Goal: Task Accomplishment & Management: Manage account settings

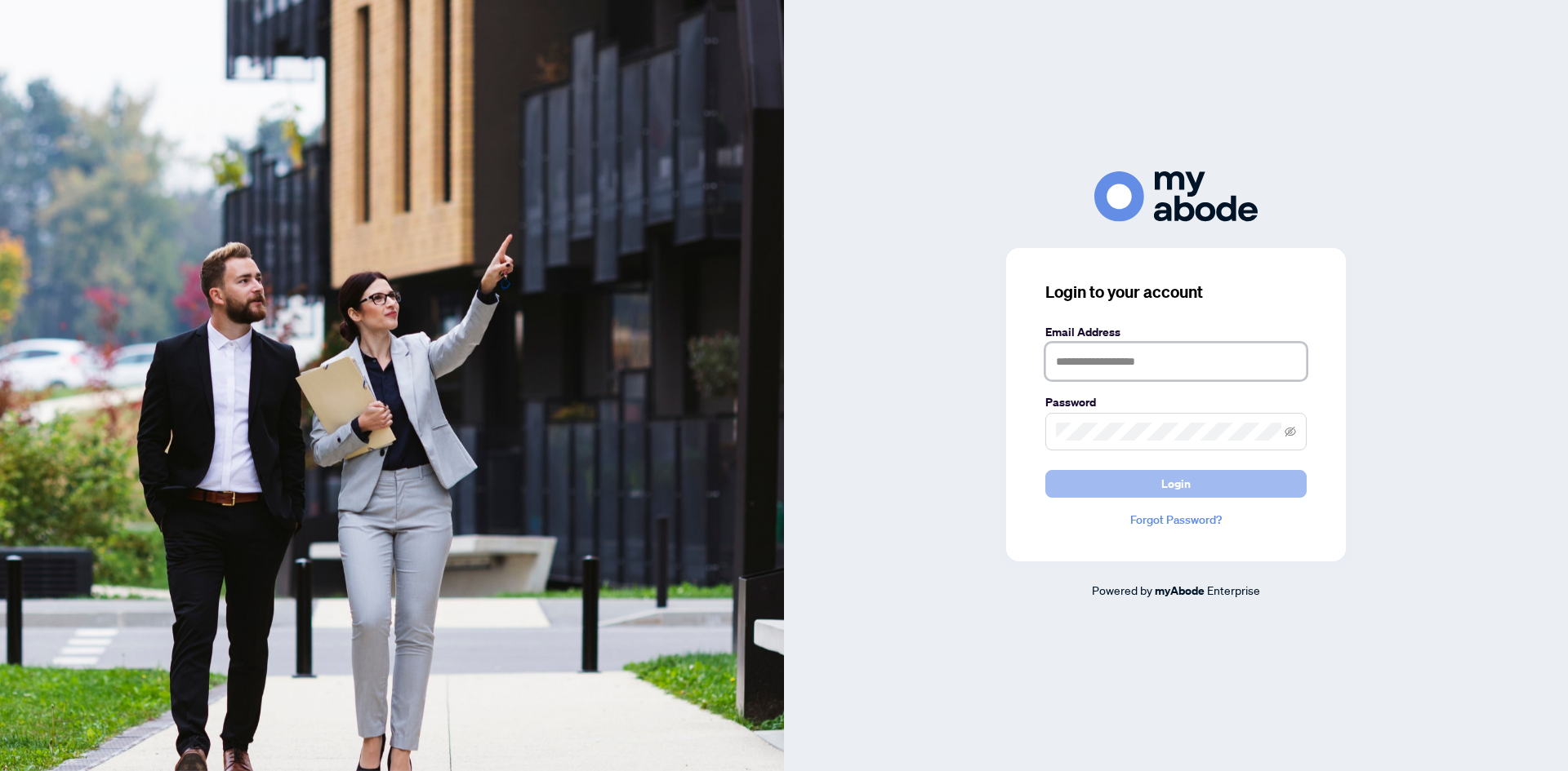
type input "**********"
click at [1154, 485] on button "Login" at bounding box center [1175, 484] width 261 height 28
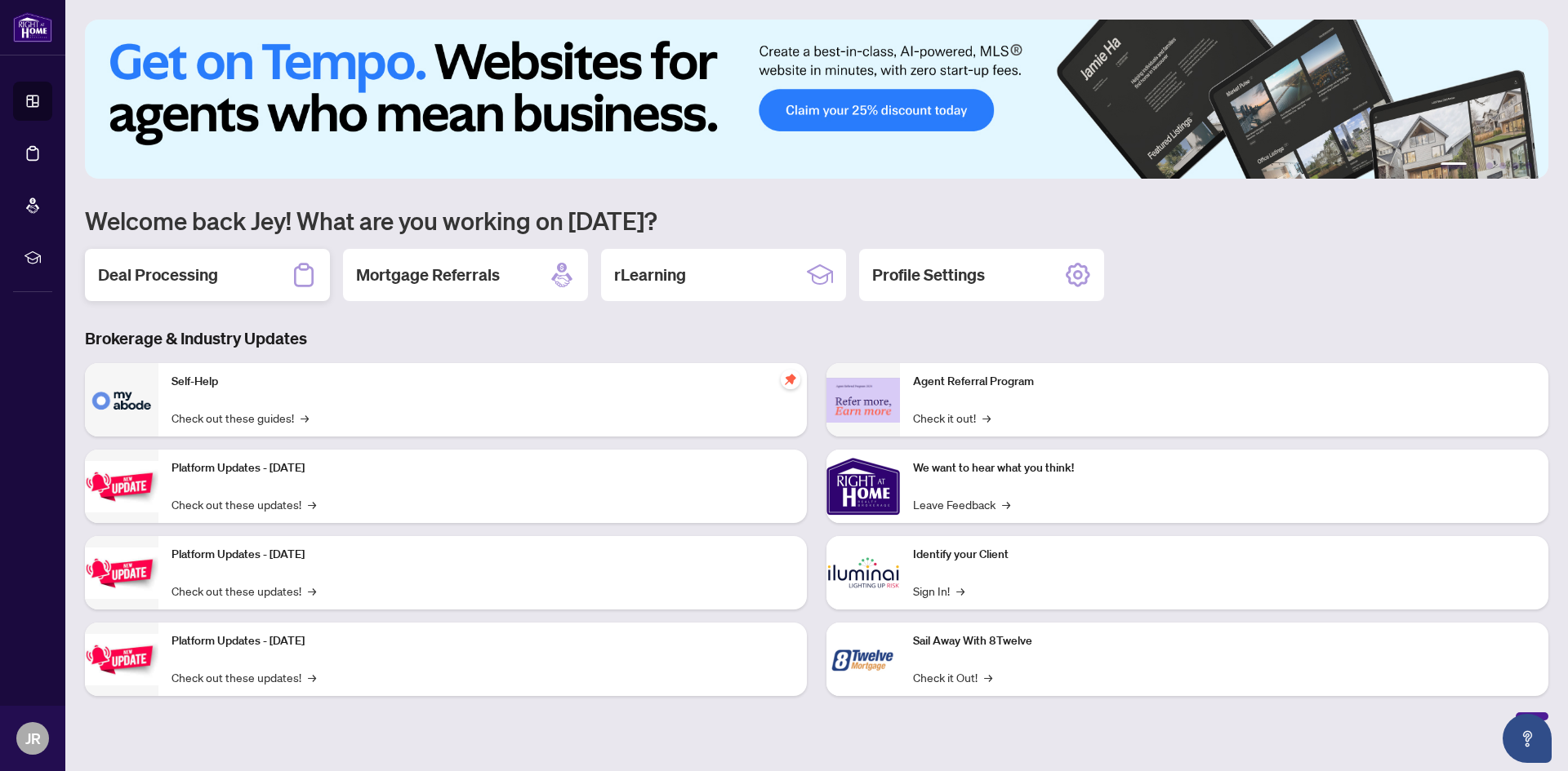
click at [281, 289] on div "Deal Processing" at bounding box center [207, 275] width 245 height 52
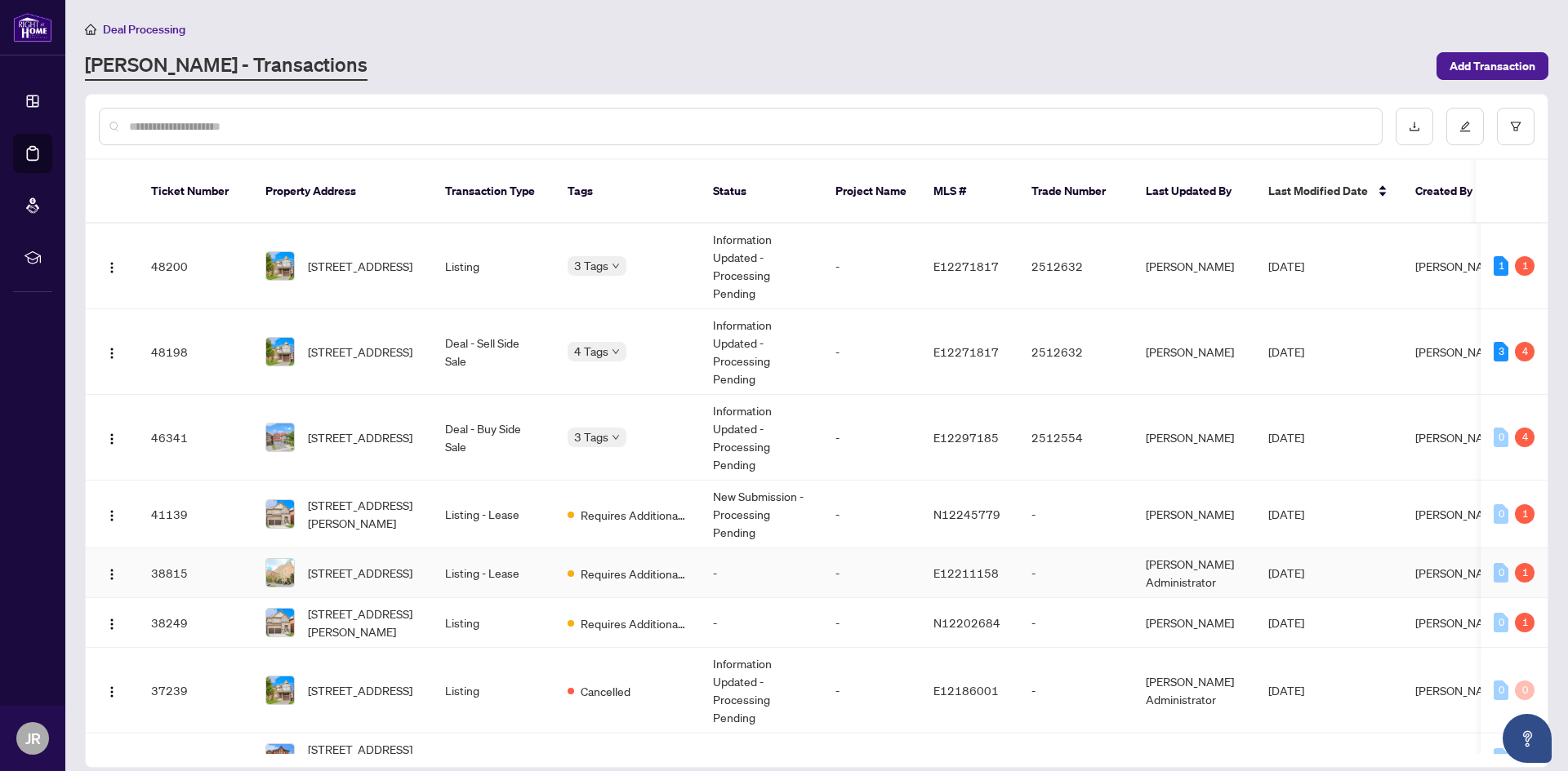
click at [451, 561] on td "Listing - Lease" at bounding box center [493, 573] width 123 height 50
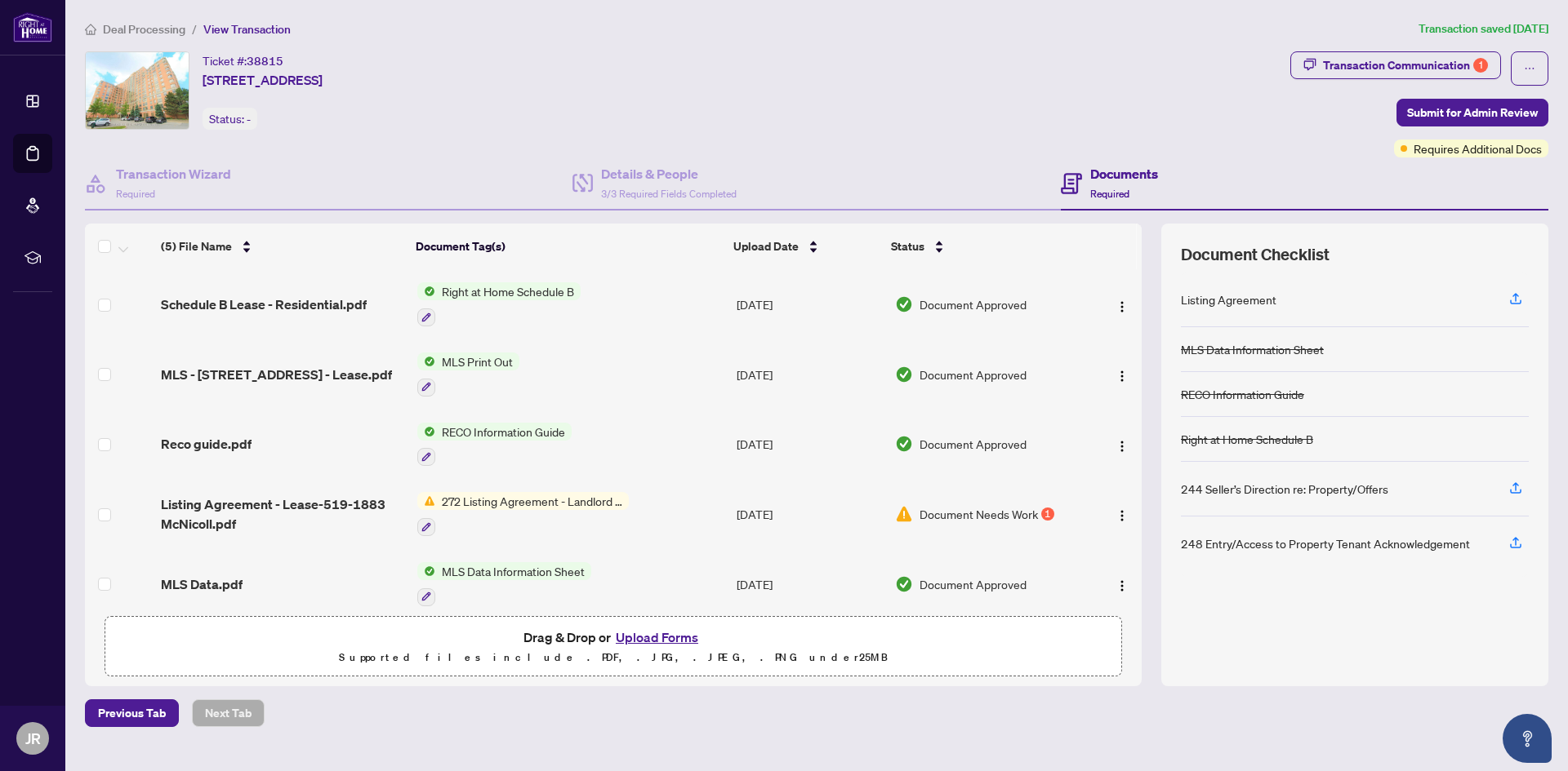
scroll to position [15, 0]
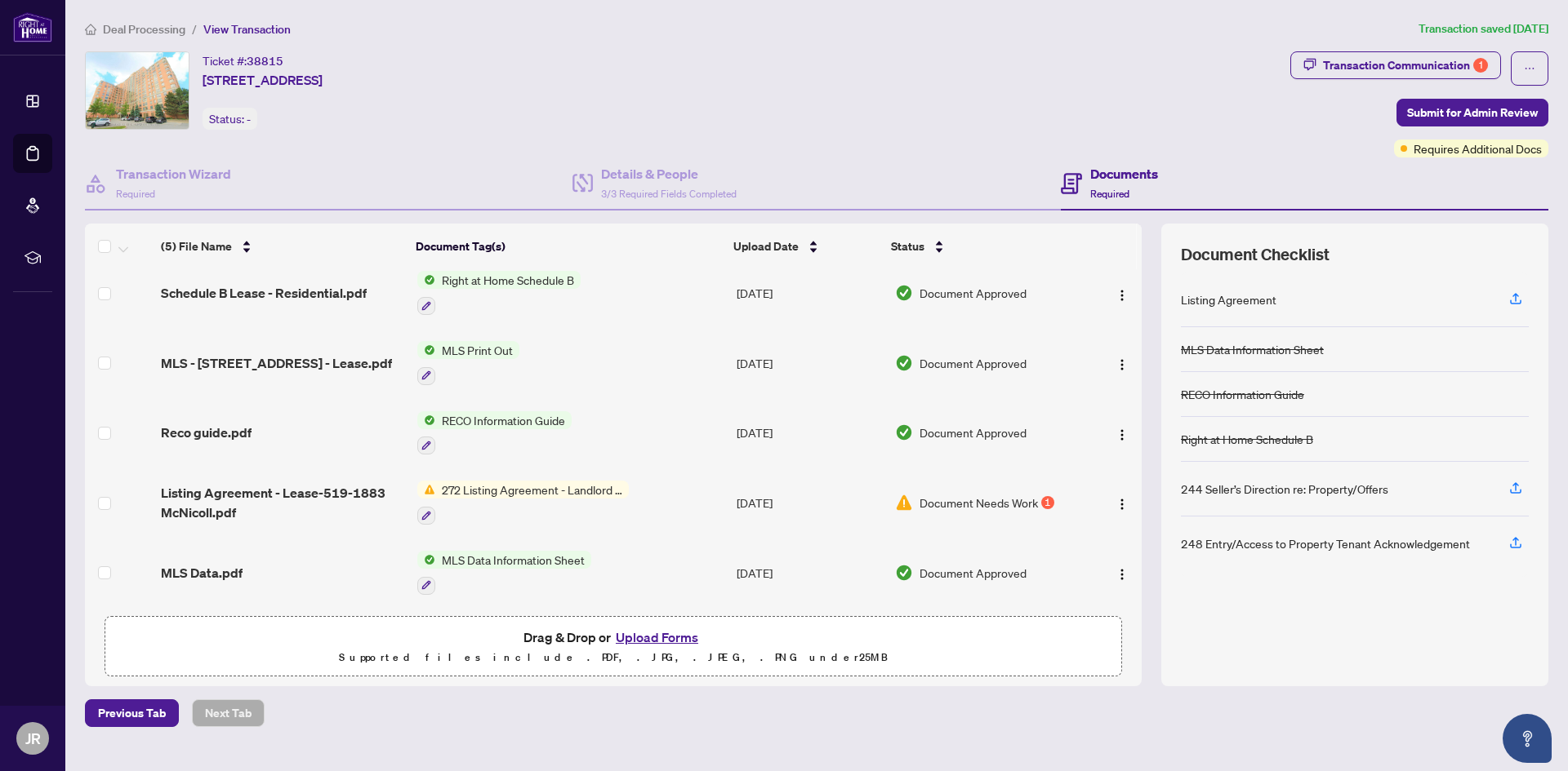
click at [1019, 500] on span "Document Needs Work" at bounding box center [978, 503] width 119 height 18
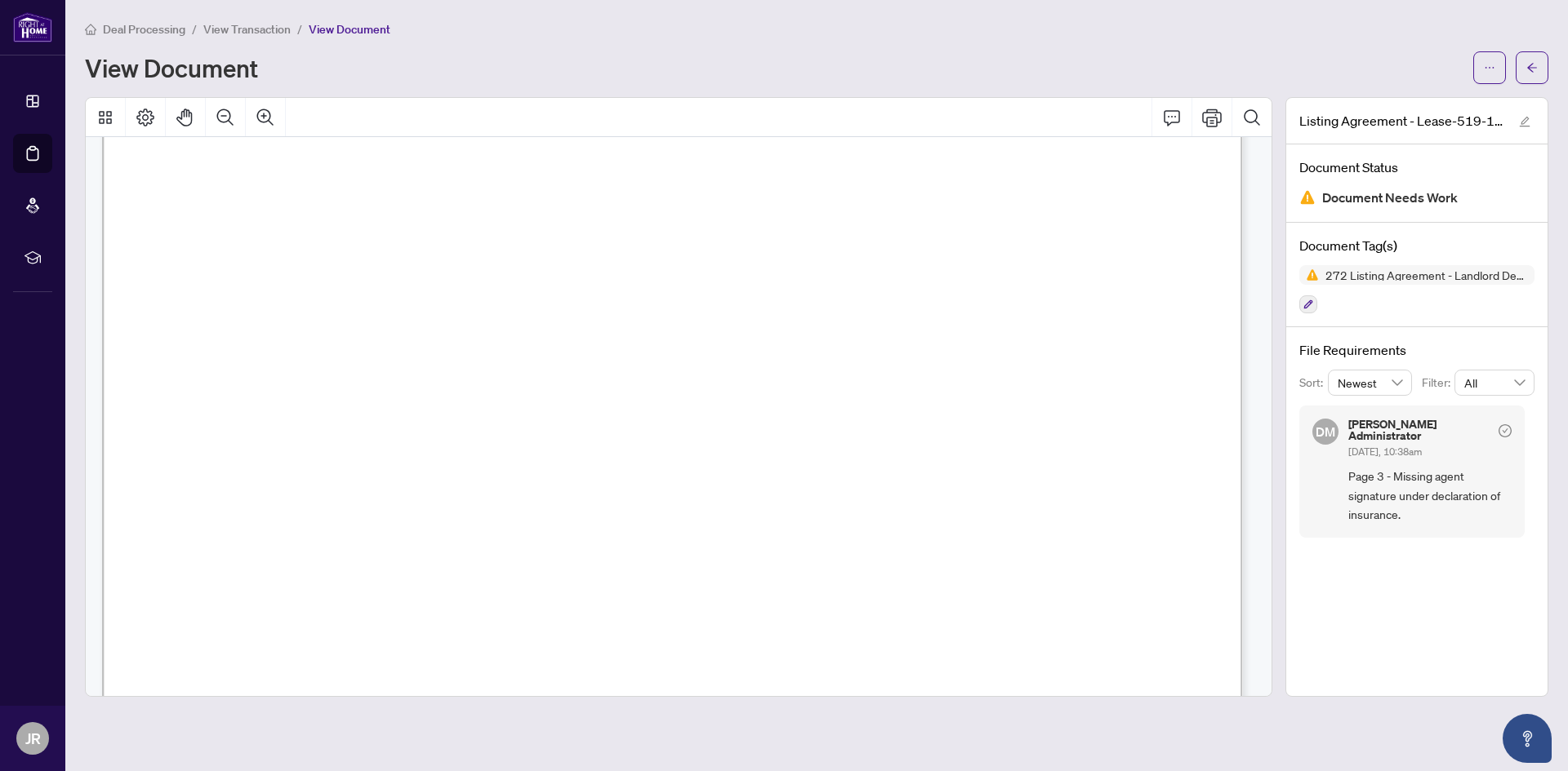
scroll to position [82, 0]
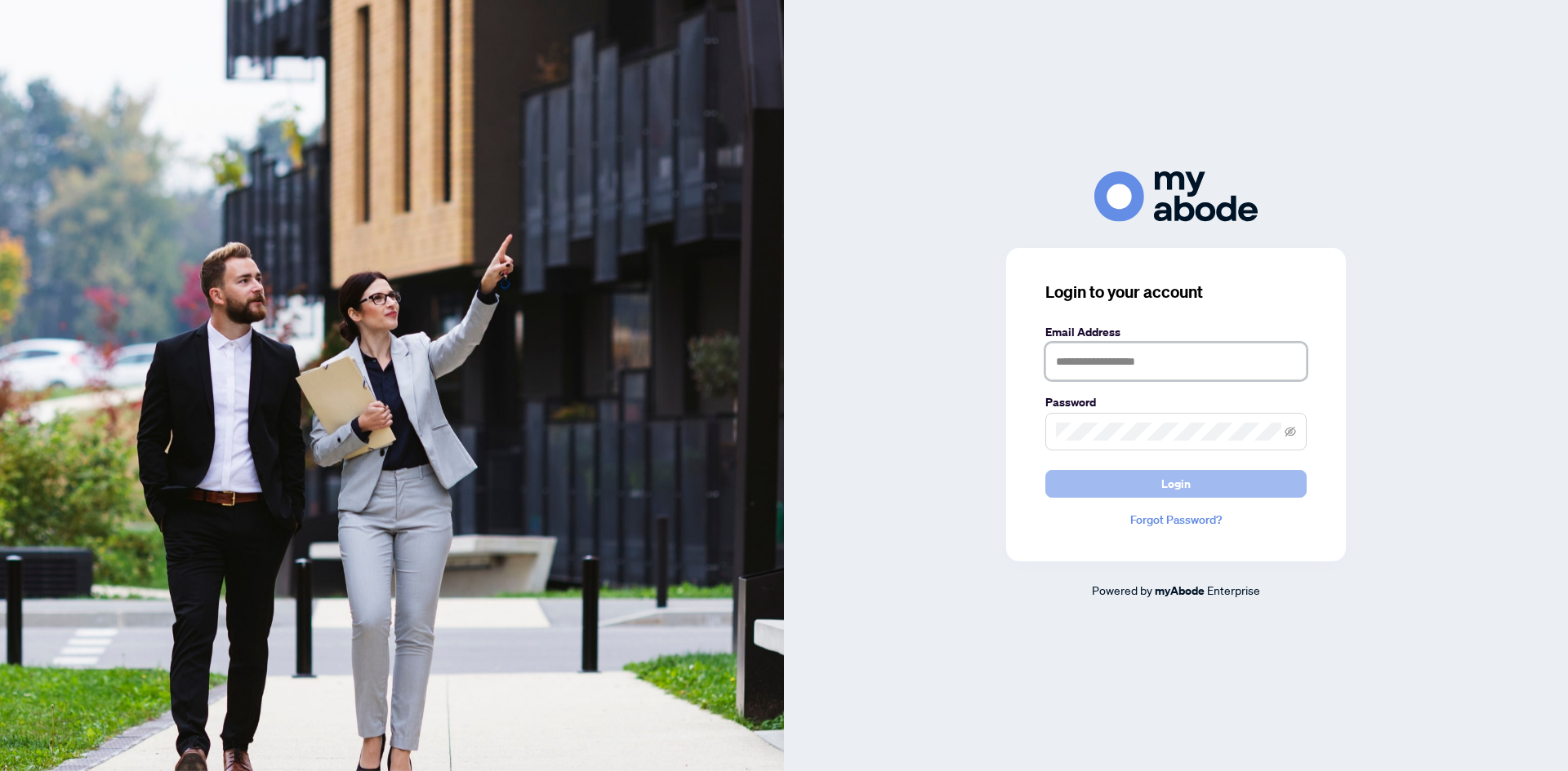
type input "**********"
click at [1197, 481] on button "Login" at bounding box center [1175, 484] width 261 height 28
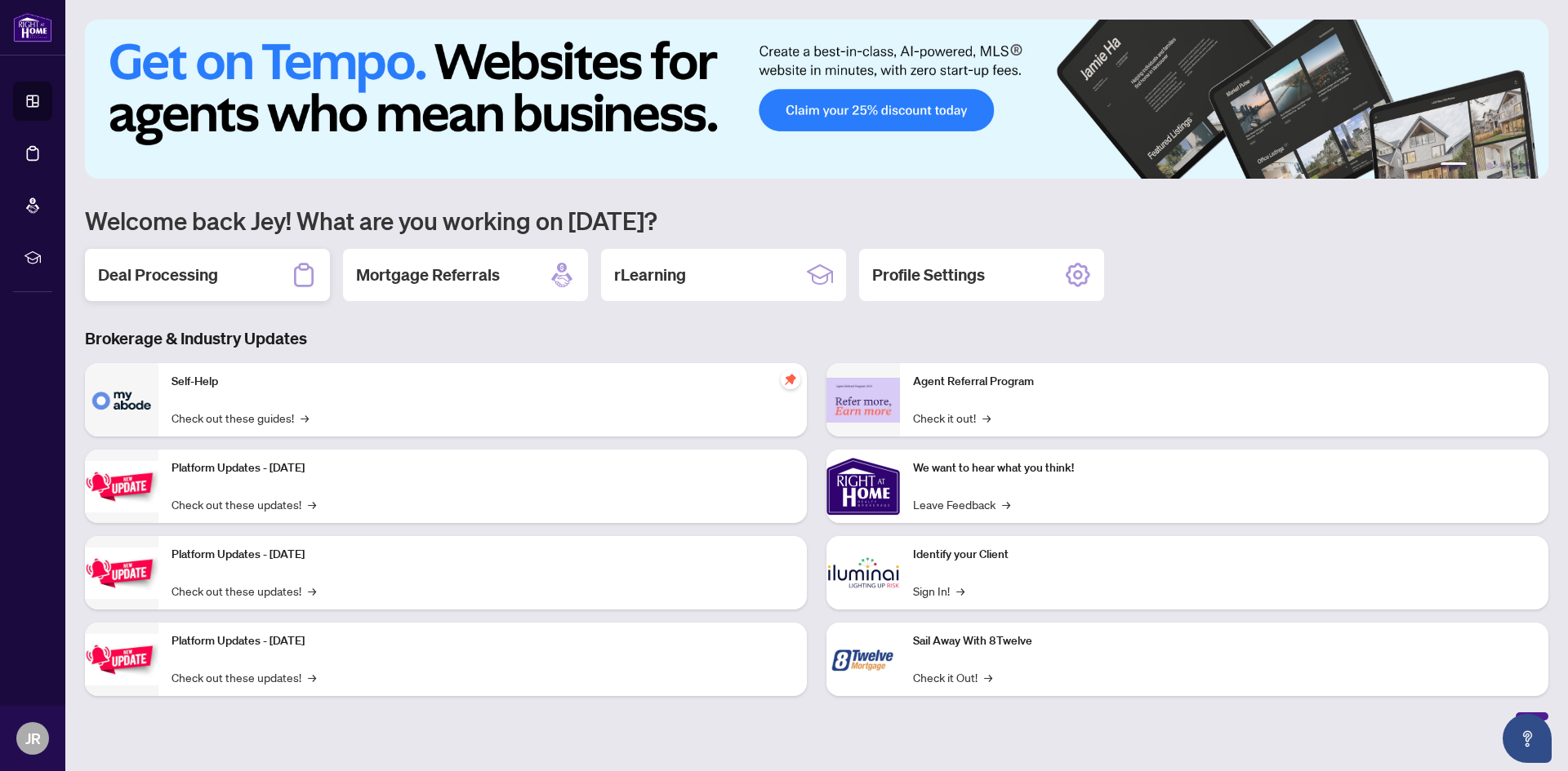
click at [222, 285] on div "Deal Processing" at bounding box center [207, 275] width 245 height 52
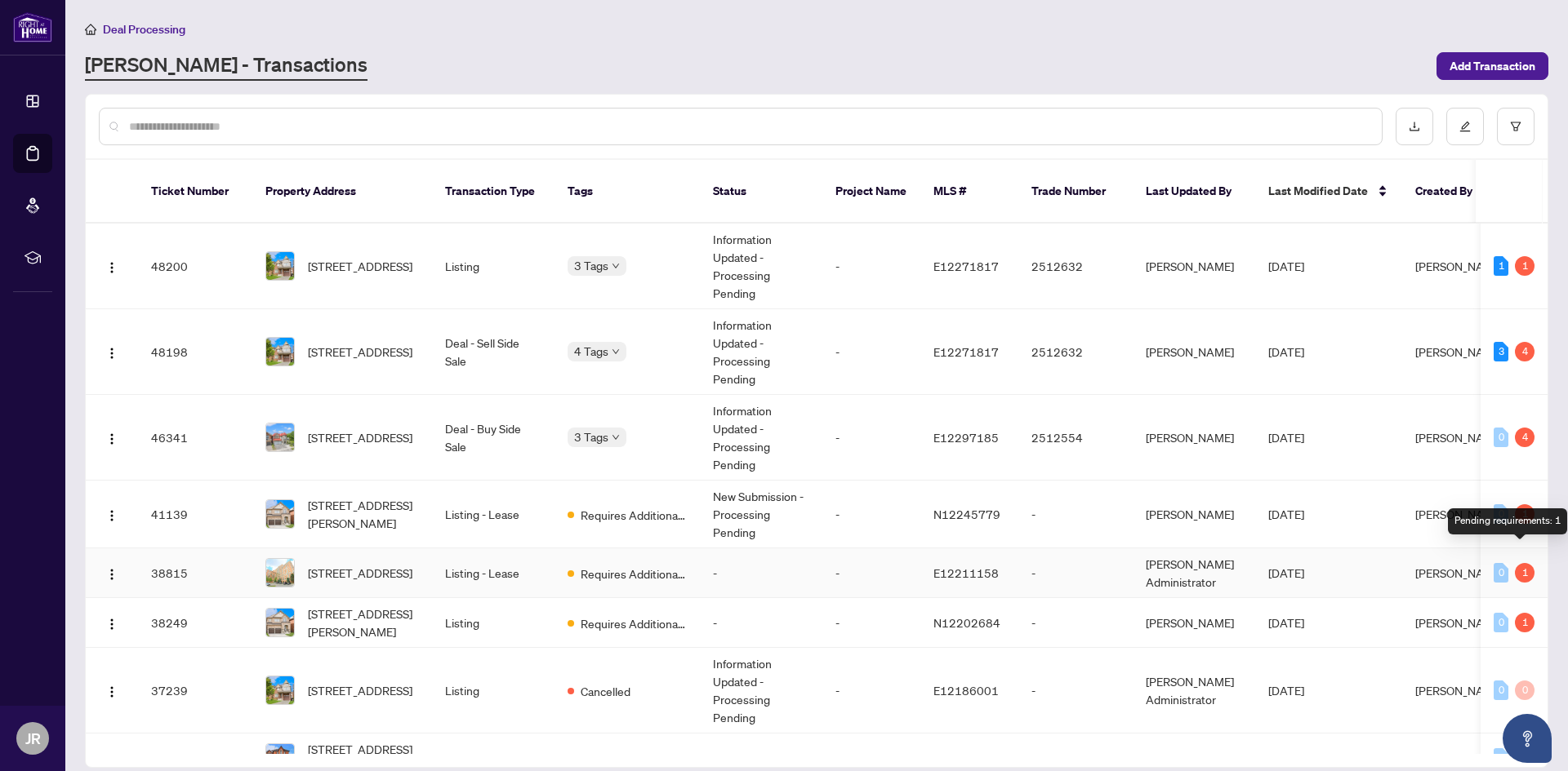
click at [1520, 563] on div "1" at bounding box center [1525, 573] width 20 height 20
click at [343, 566] on span "519-1883 Mcnicoll Ave, Toronto, Ontario M1V 5M3, Canada" at bounding box center [360, 573] width 105 height 18
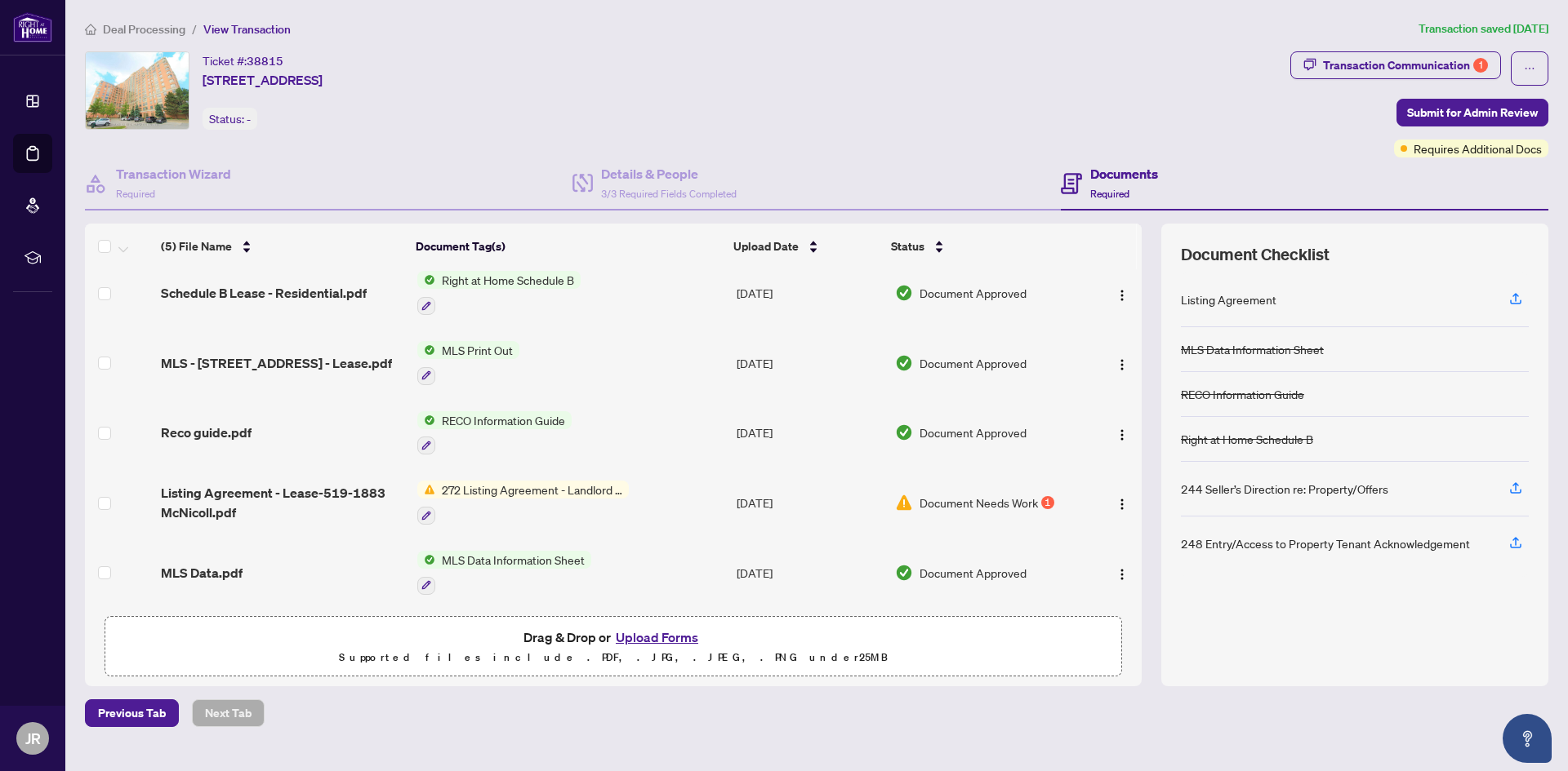
scroll to position [15, 0]
click at [691, 636] on button "Upload Forms" at bounding box center [657, 638] width 92 height 21
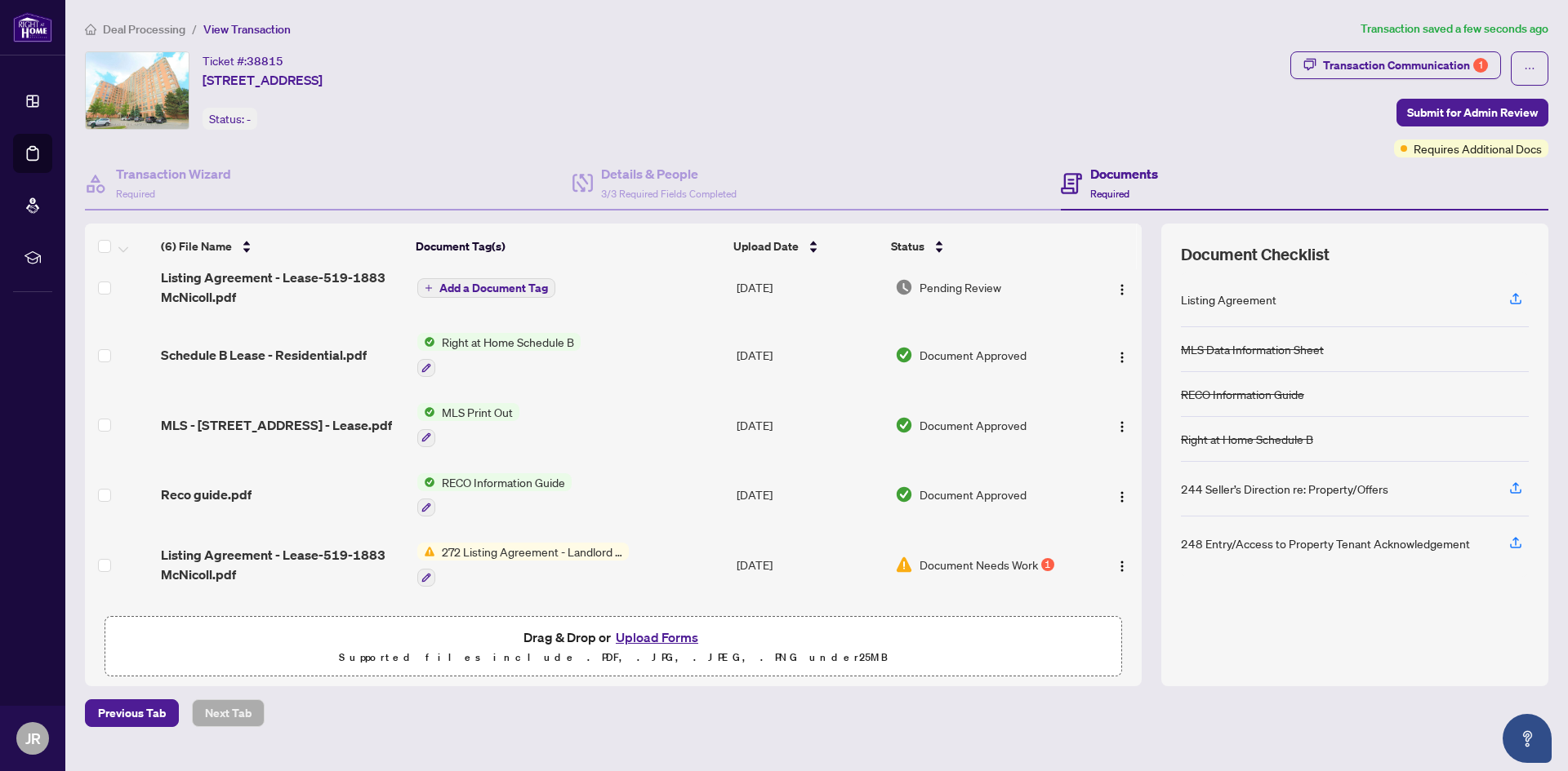
click at [488, 284] on span "Add a Document Tag" at bounding box center [493, 288] width 109 height 11
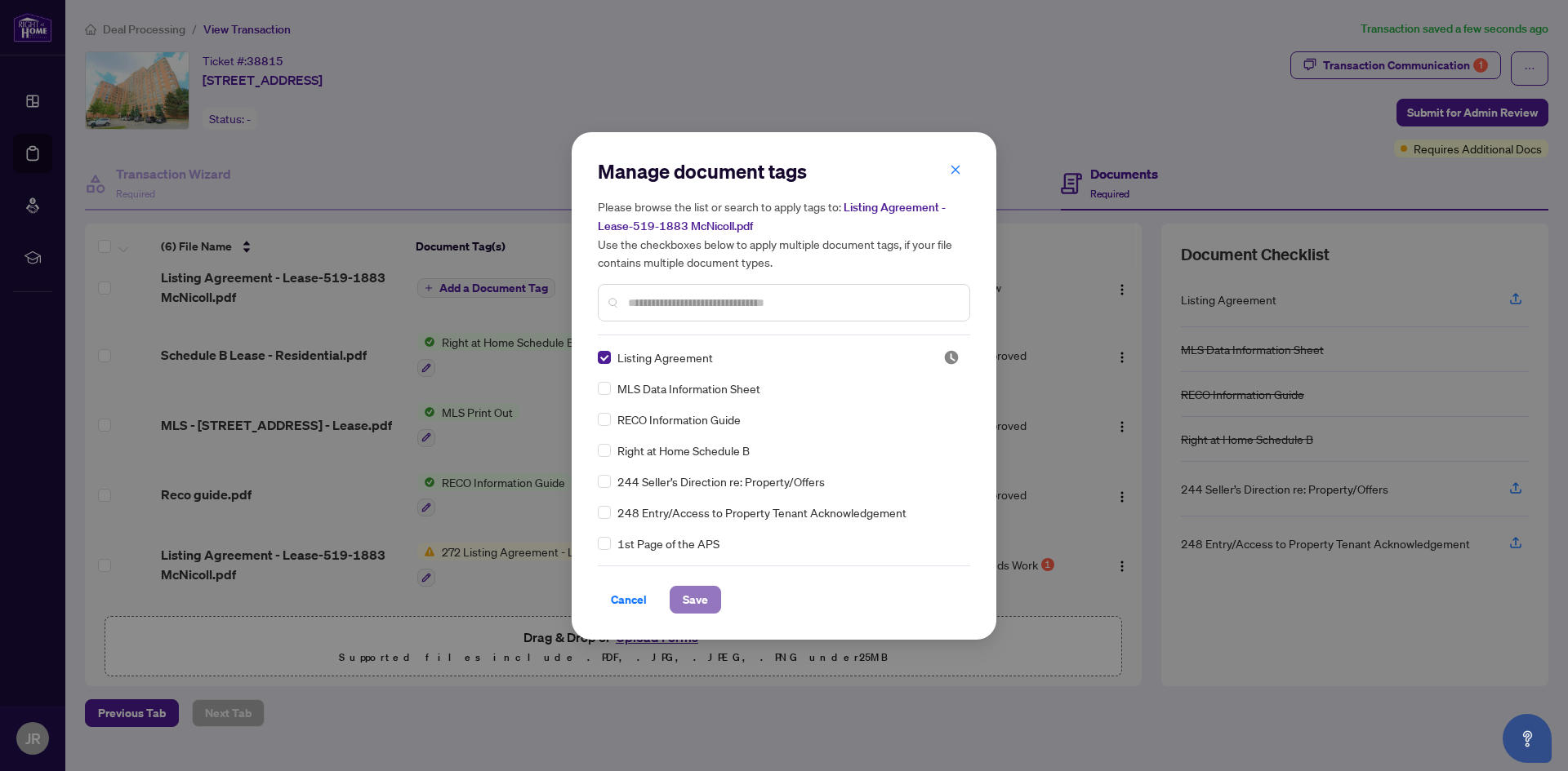
click at [698, 599] on span "Save" at bounding box center [695, 600] width 25 height 26
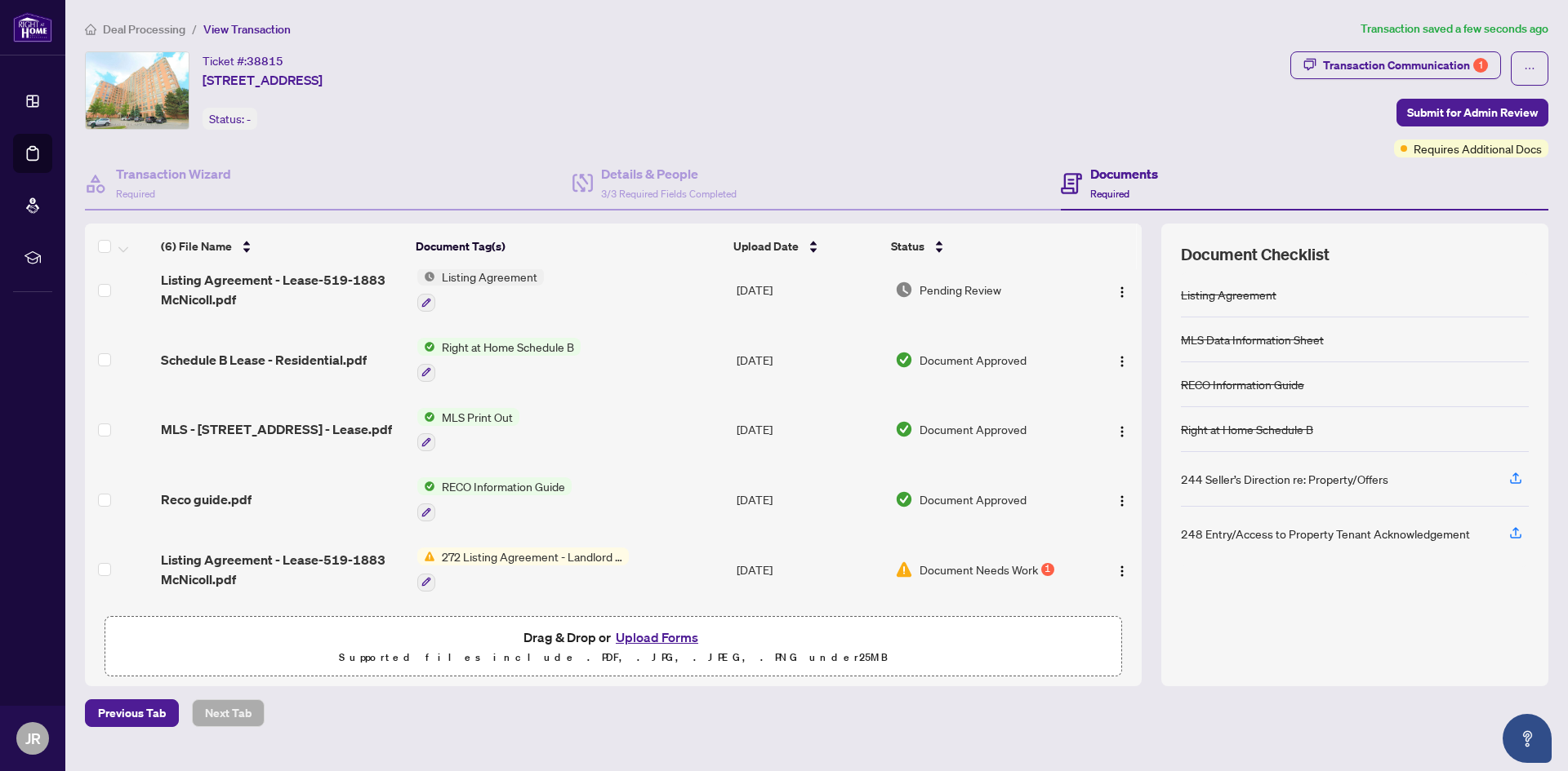
click at [671, 634] on button "Upload Forms" at bounding box center [657, 638] width 92 height 21
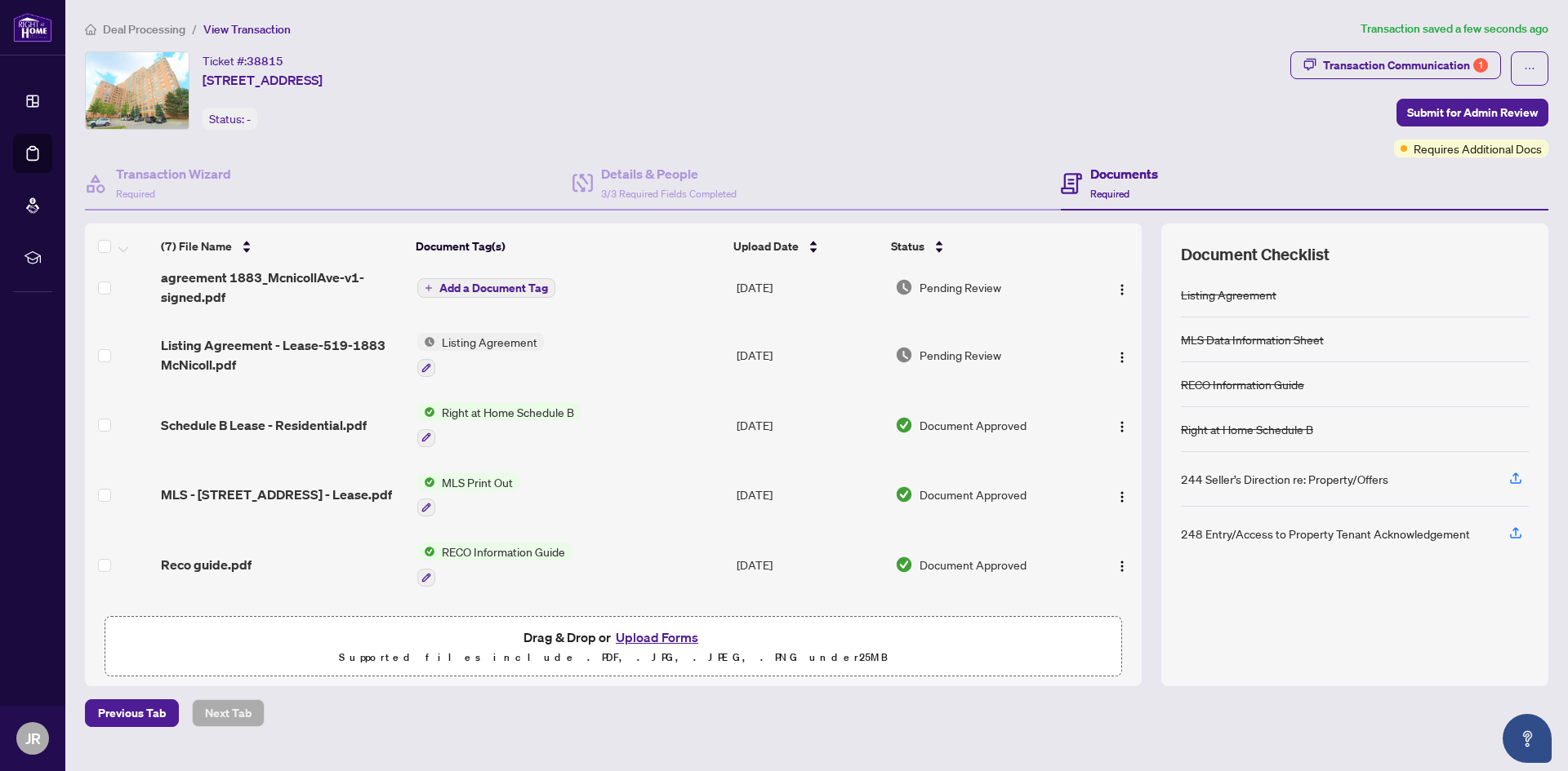
click at [505, 283] on span "Add a Document Tag" at bounding box center [493, 288] width 109 height 11
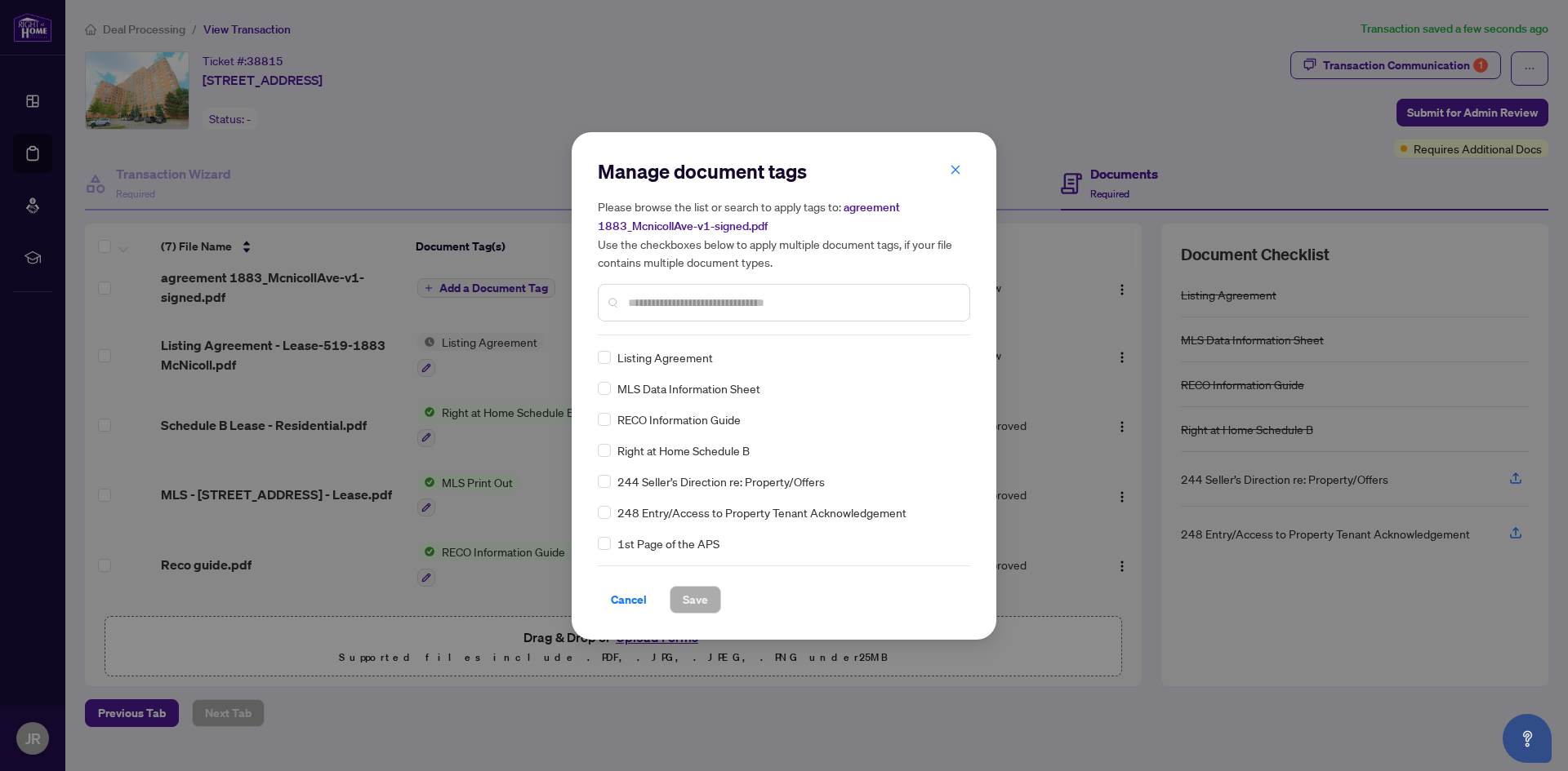
click at [645, 304] on input "text" at bounding box center [792, 303] width 328 height 18
type input "*****"
click at [684, 599] on span "Save" at bounding box center [695, 600] width 25 height 26
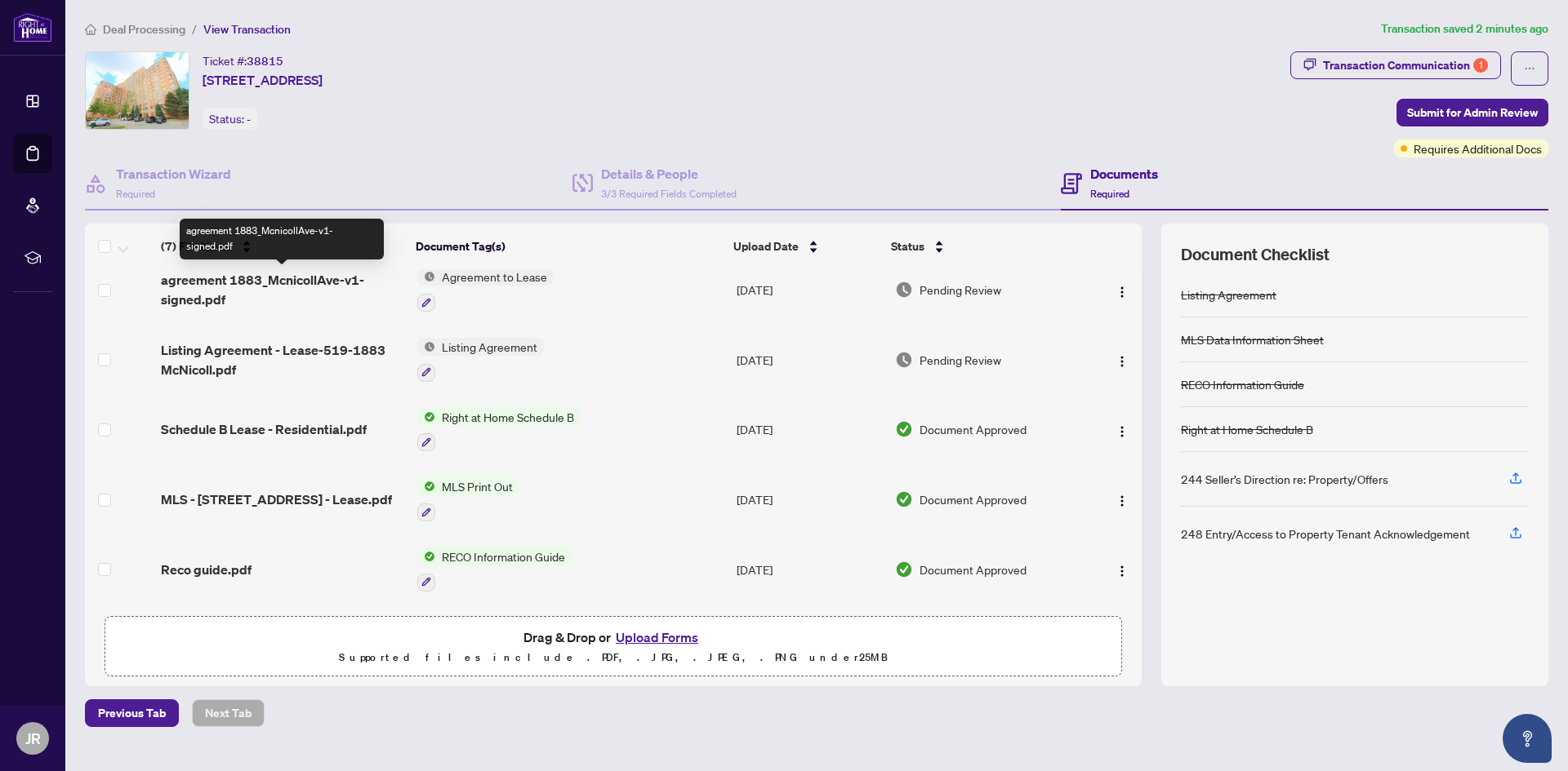
click at [292, 278] on span "agreement 1883_McnicollAve-v1-signed.pdf" at bounding box center [282, 289] width 242 height 39
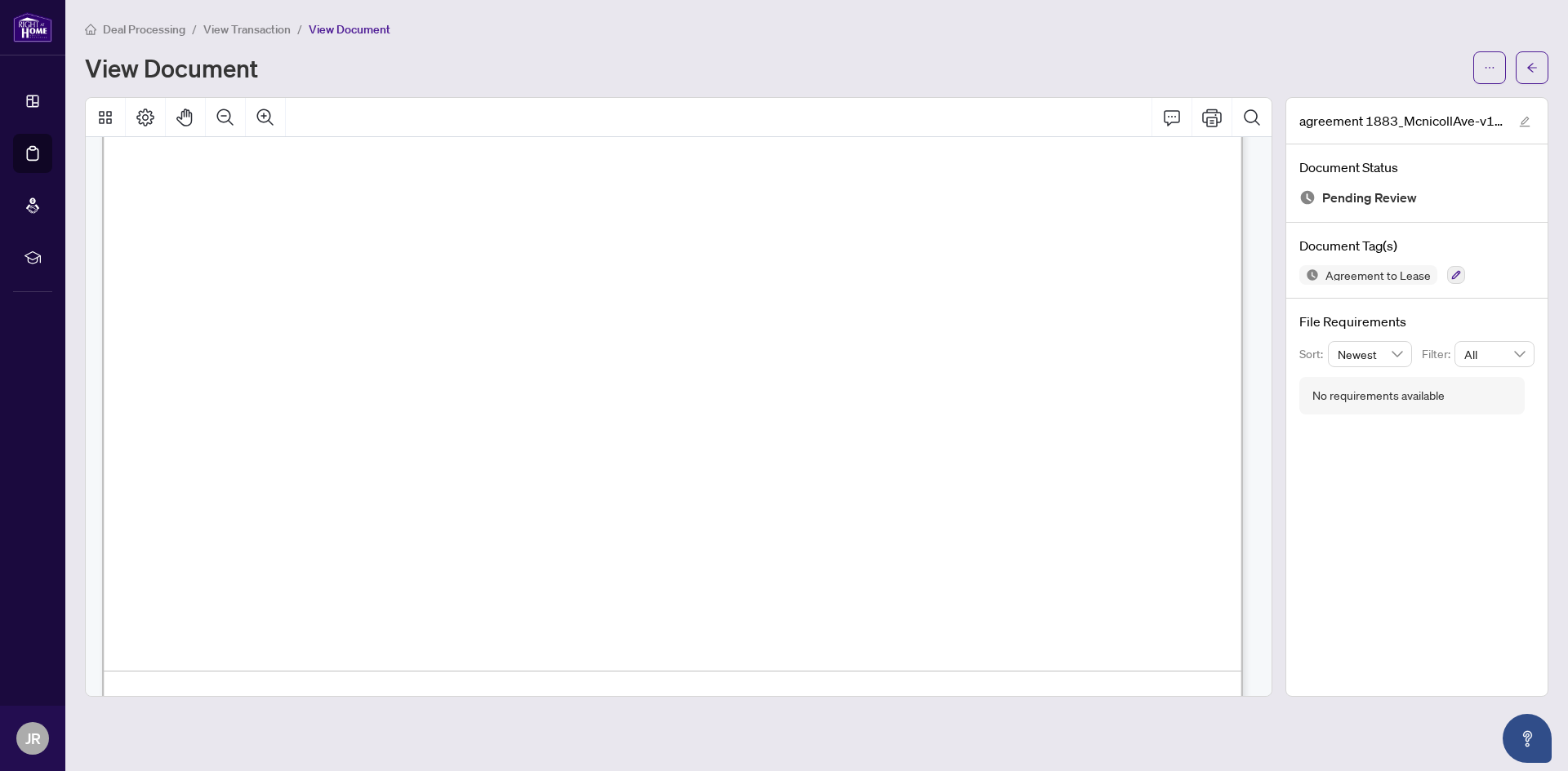
scroll to position [6983, 0]
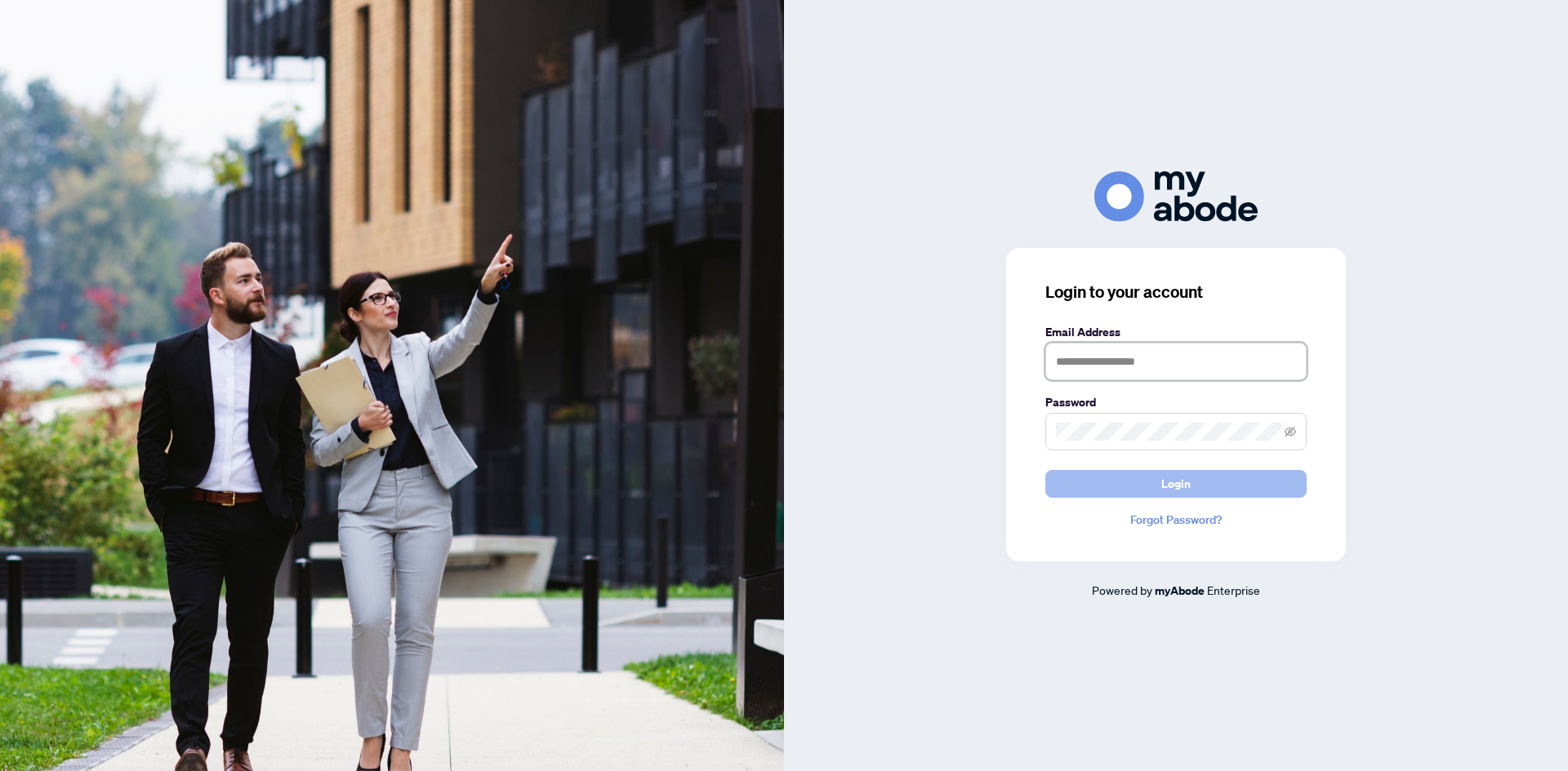
type input "**********"
click at [1161, 482] on span "Login" at bounding box center [1175, 484] width 29 height 26
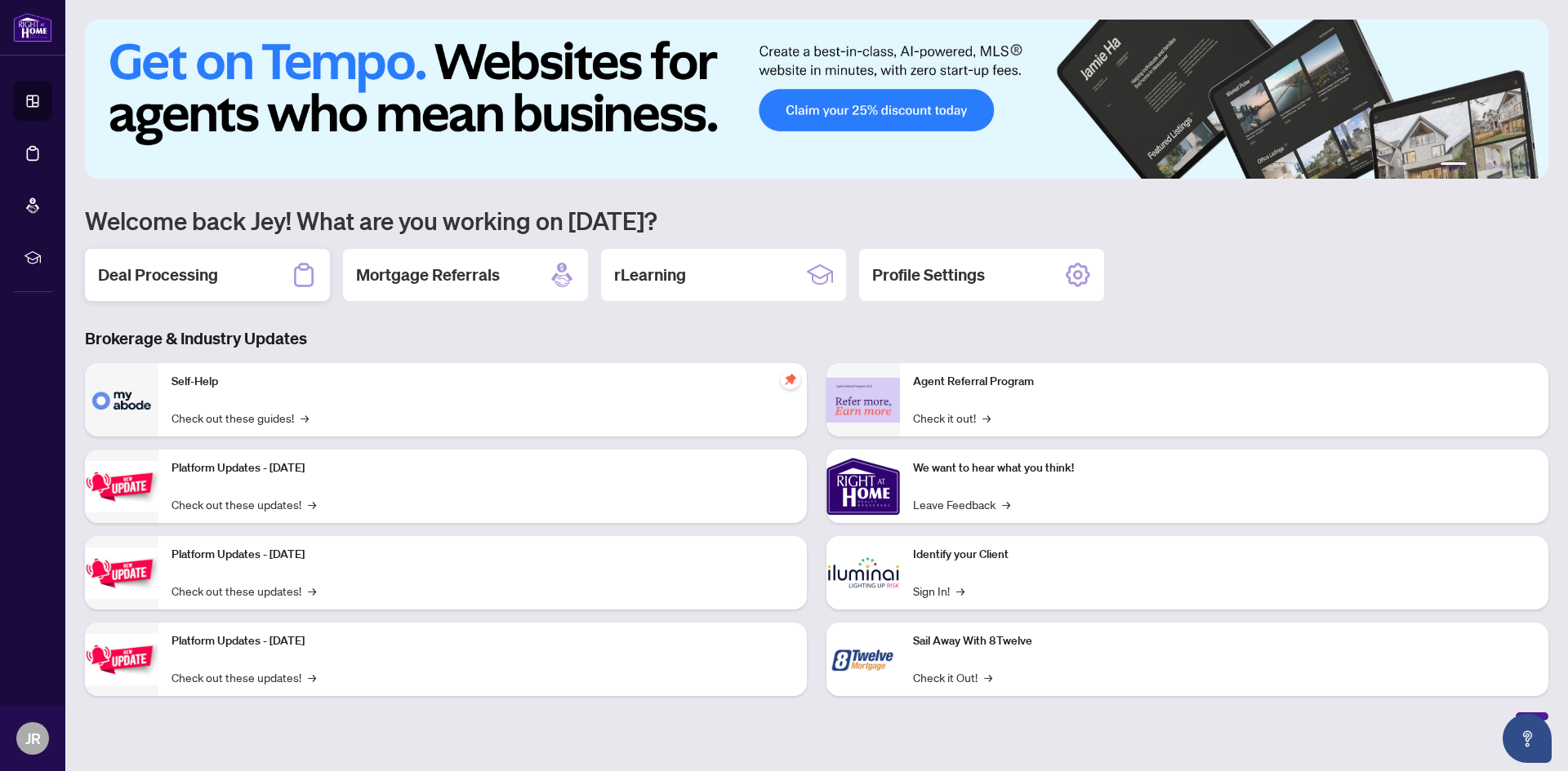
click at [236, 275] on div "Deal Processing" at bounding box center [207, 275] width 245 height 52
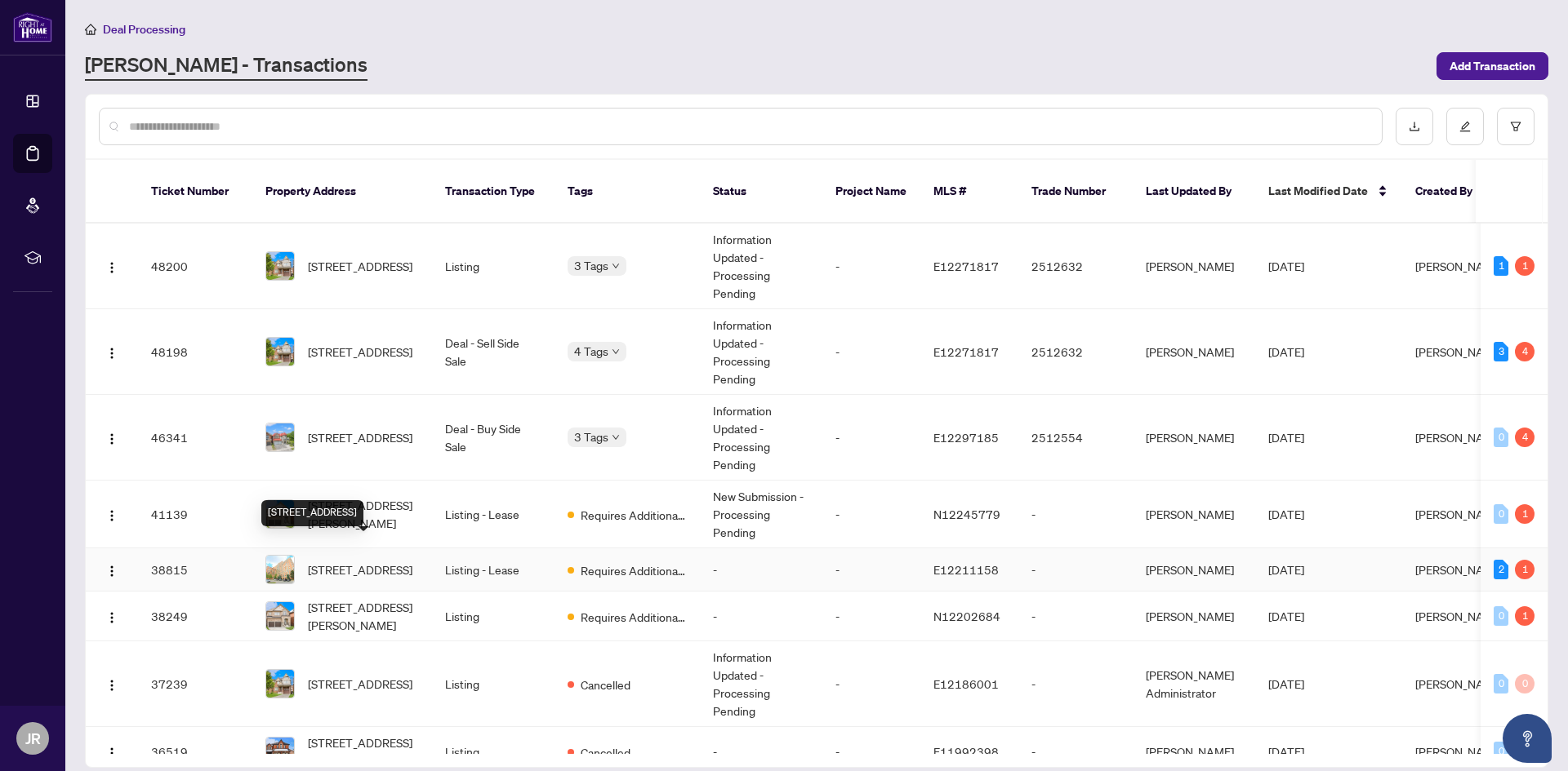
click at [365, 563] on span "[STREET_ADDRESS]" at bounding box center [360, 570] width 105 height 18
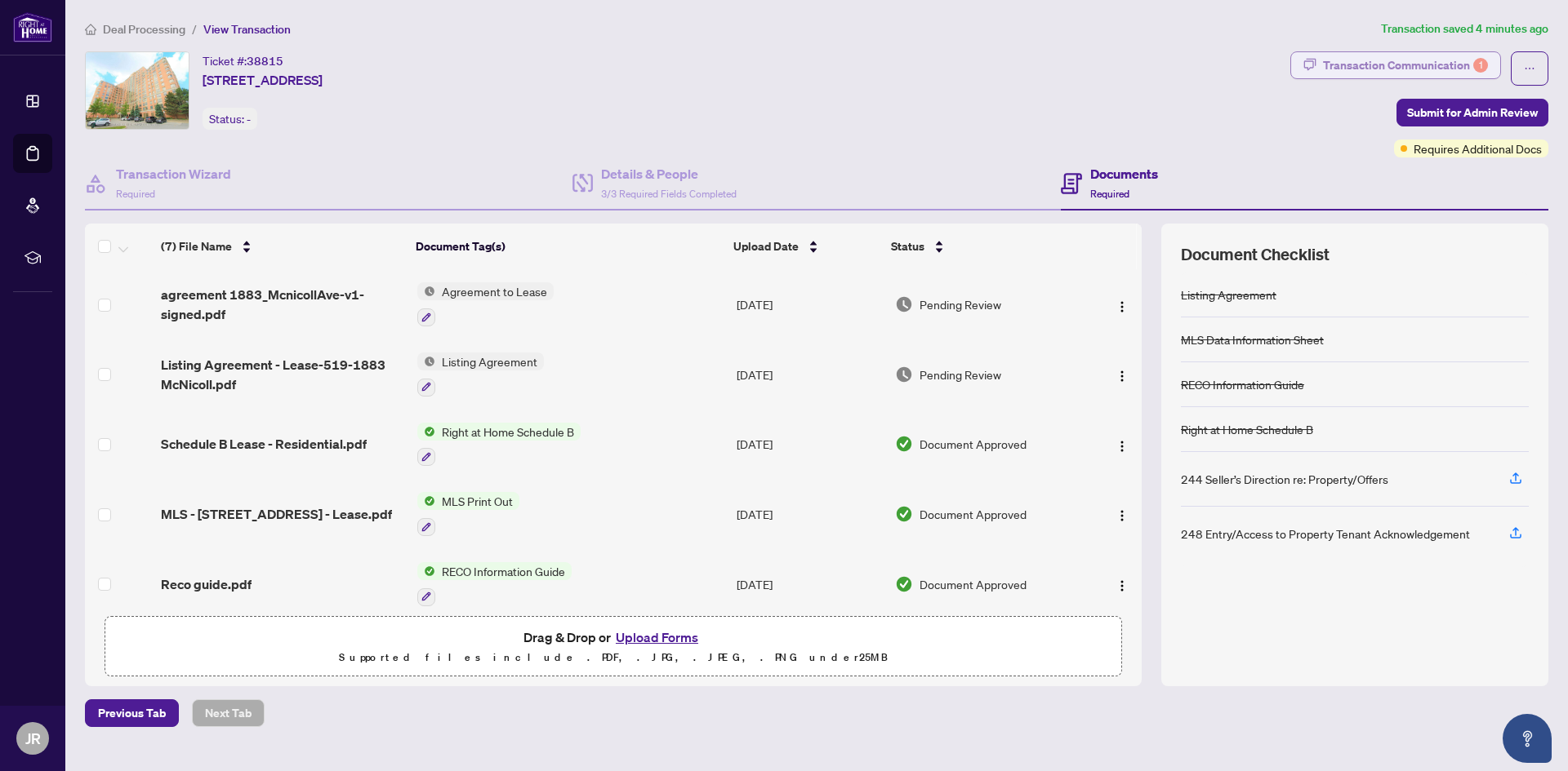
click at [1435, 68] on div "Transaction Communication 1" at bounding box center [1405, 65] width 165 height 26
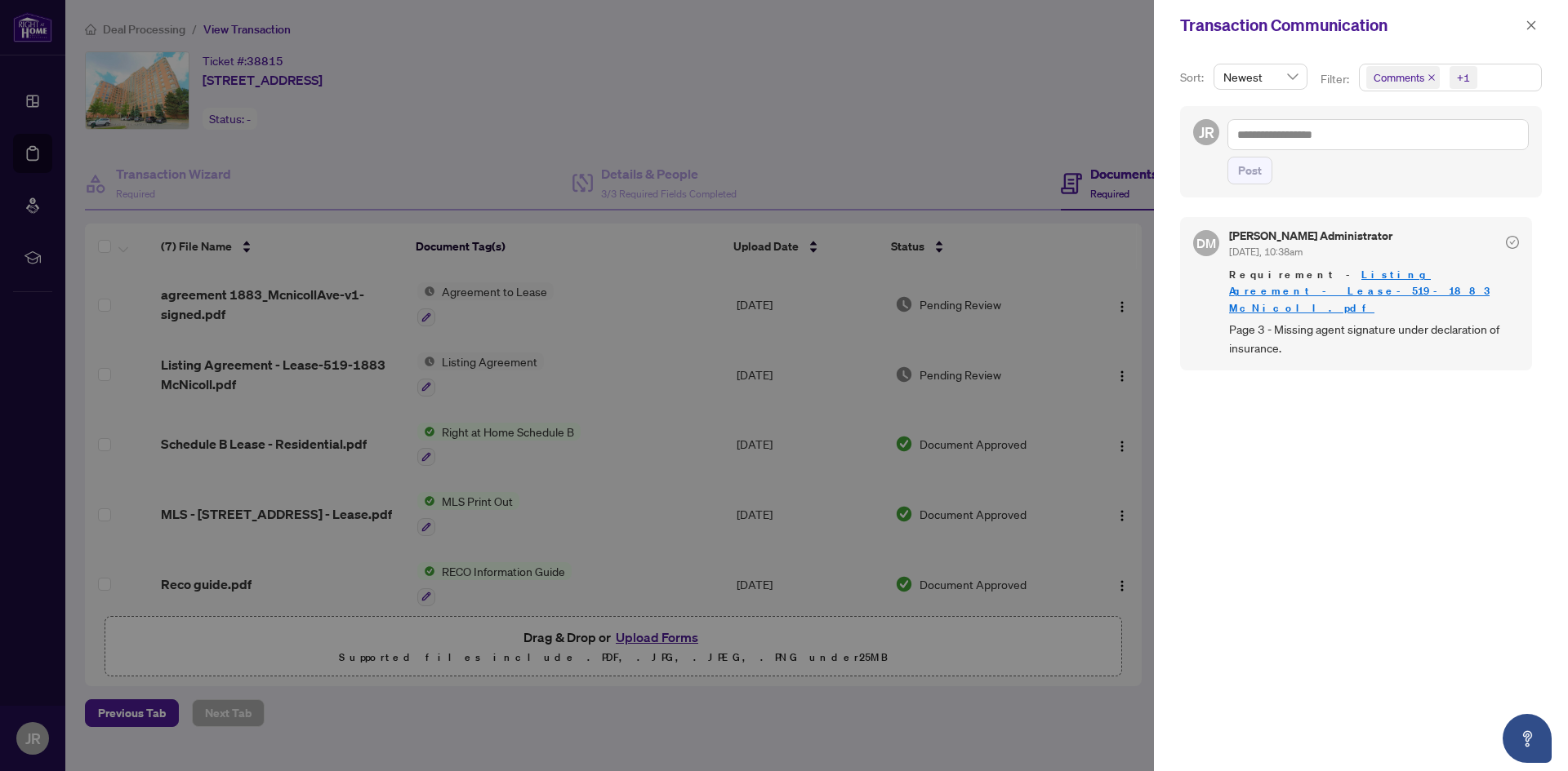
click at [970, 91] on div at bounding box center [784, 385] width 1568 height 771
click at [1534, 29] on icon "close" at bounding box center [1531, 25] width 9 height 9
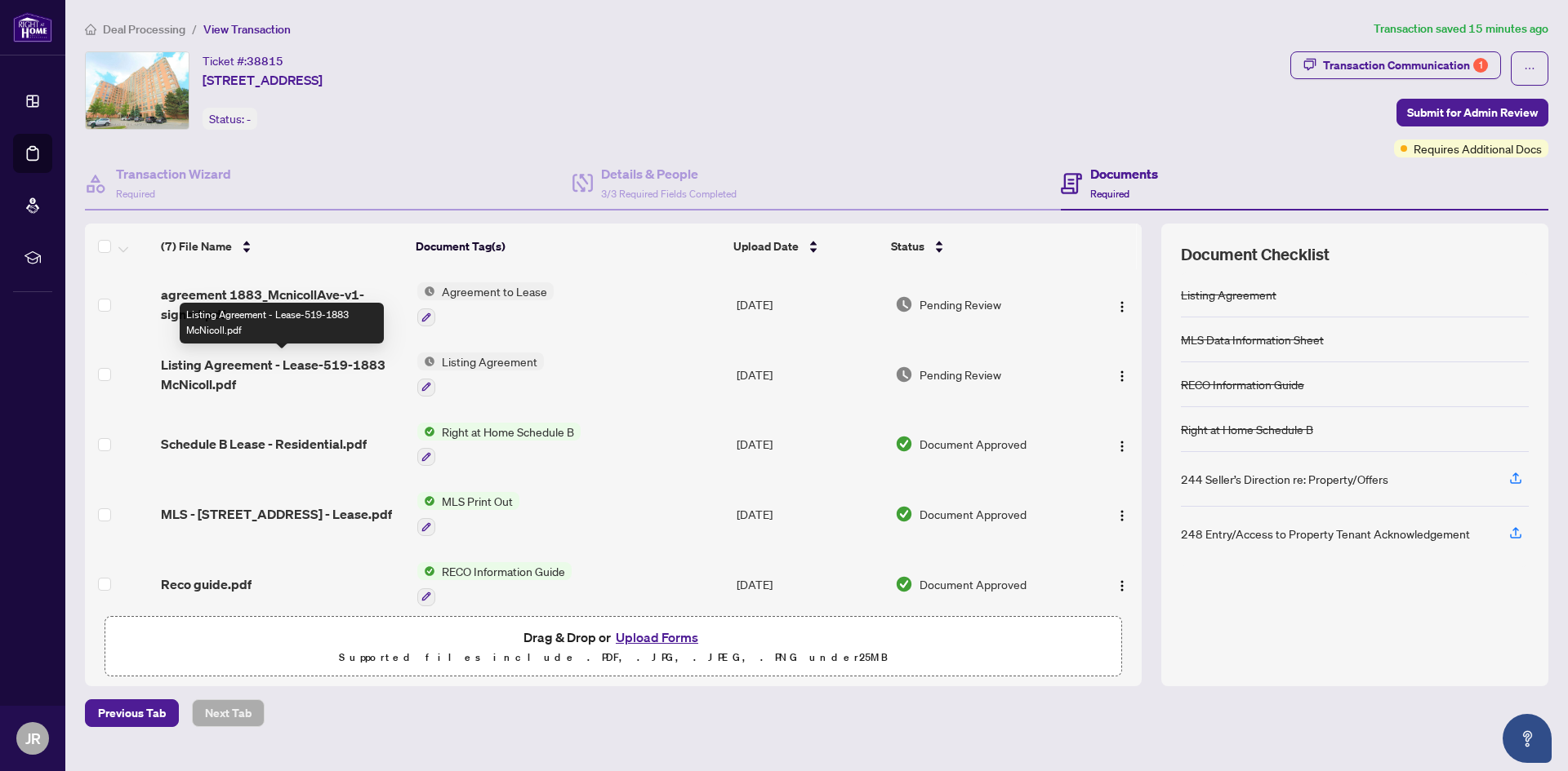
click at [302, 368] on span "Listing Agreement - Lease-519-1883 McNicoll.pdf" at bounding box center [282, 374] width 242 height 39
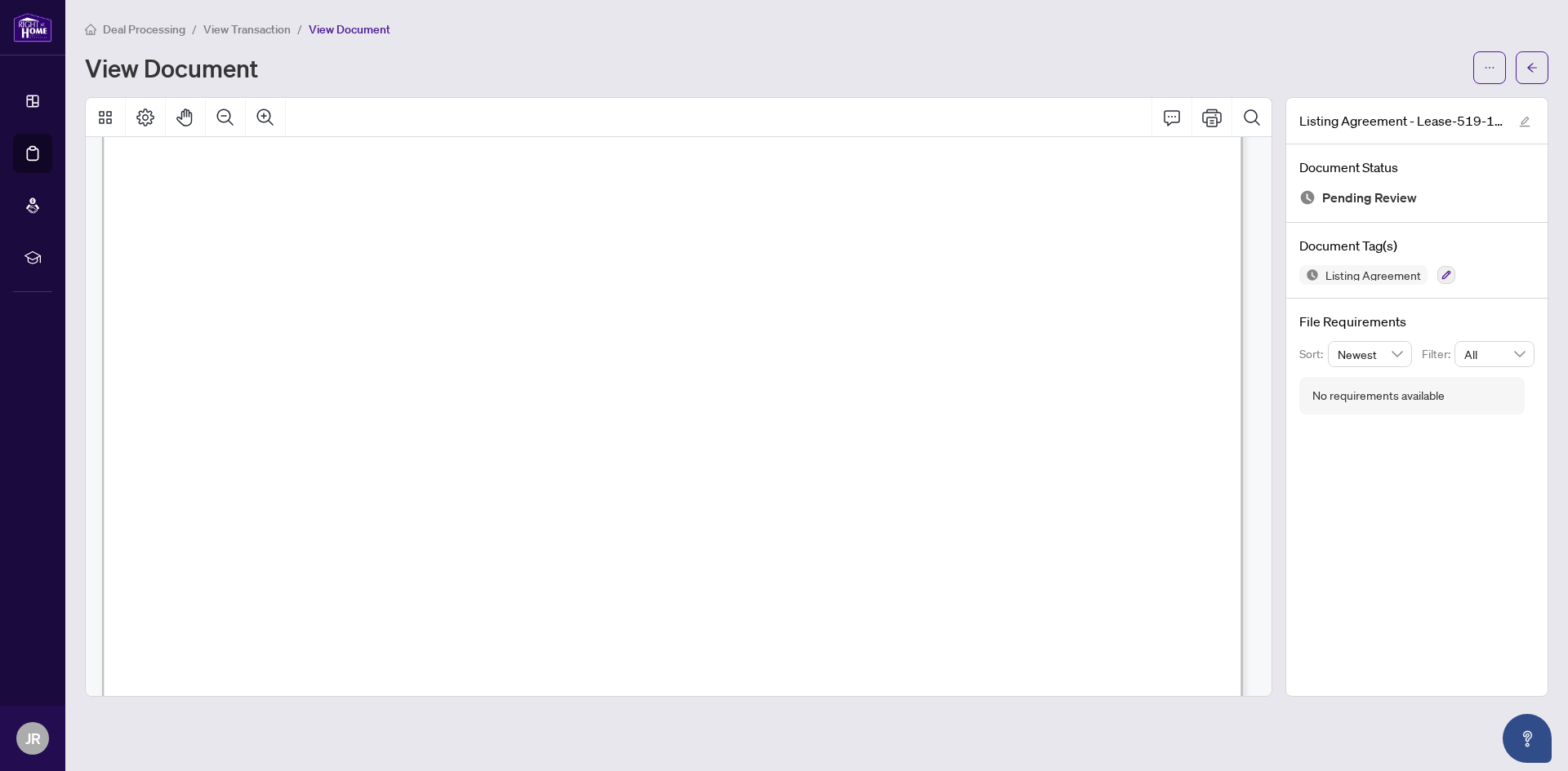
scroll to position [164, 0]
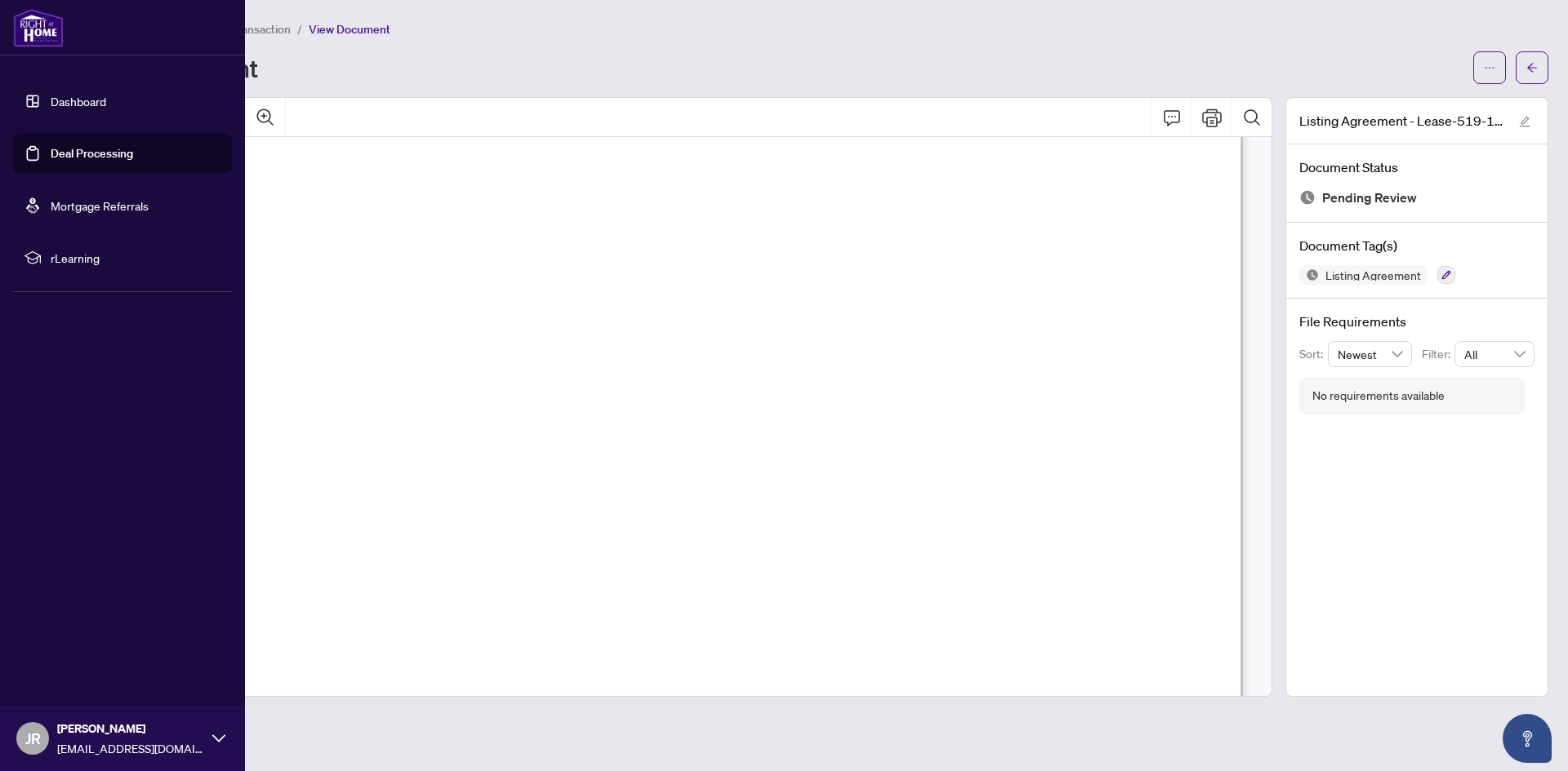
click at [65, 154] on link "Deal Processing" at bounding box center [92, 154] width 83 height 15
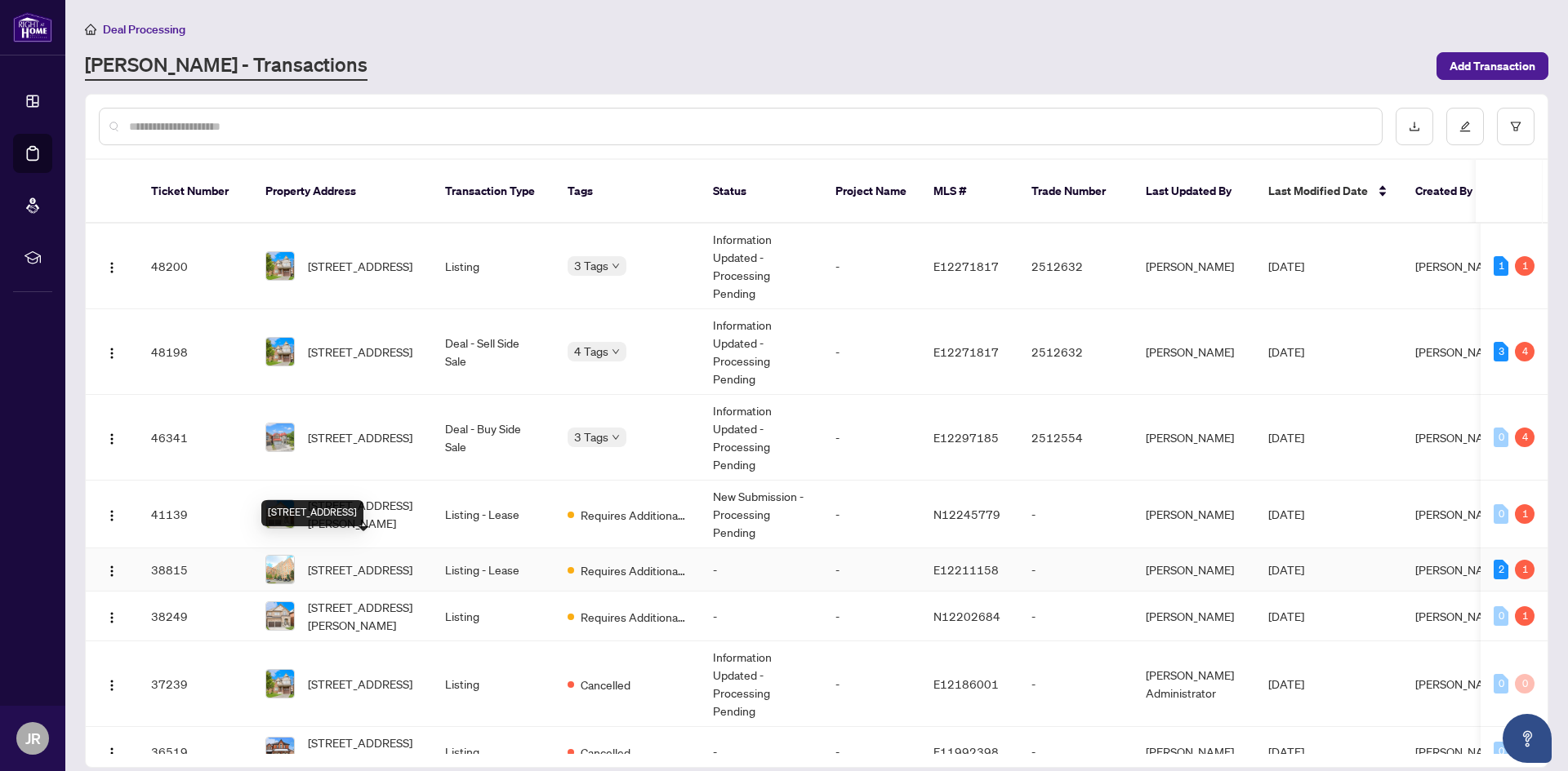
click at [410, 561] on span "[STREET_ADDRESS]" at bounding box center [360, 570] width 105 height 18
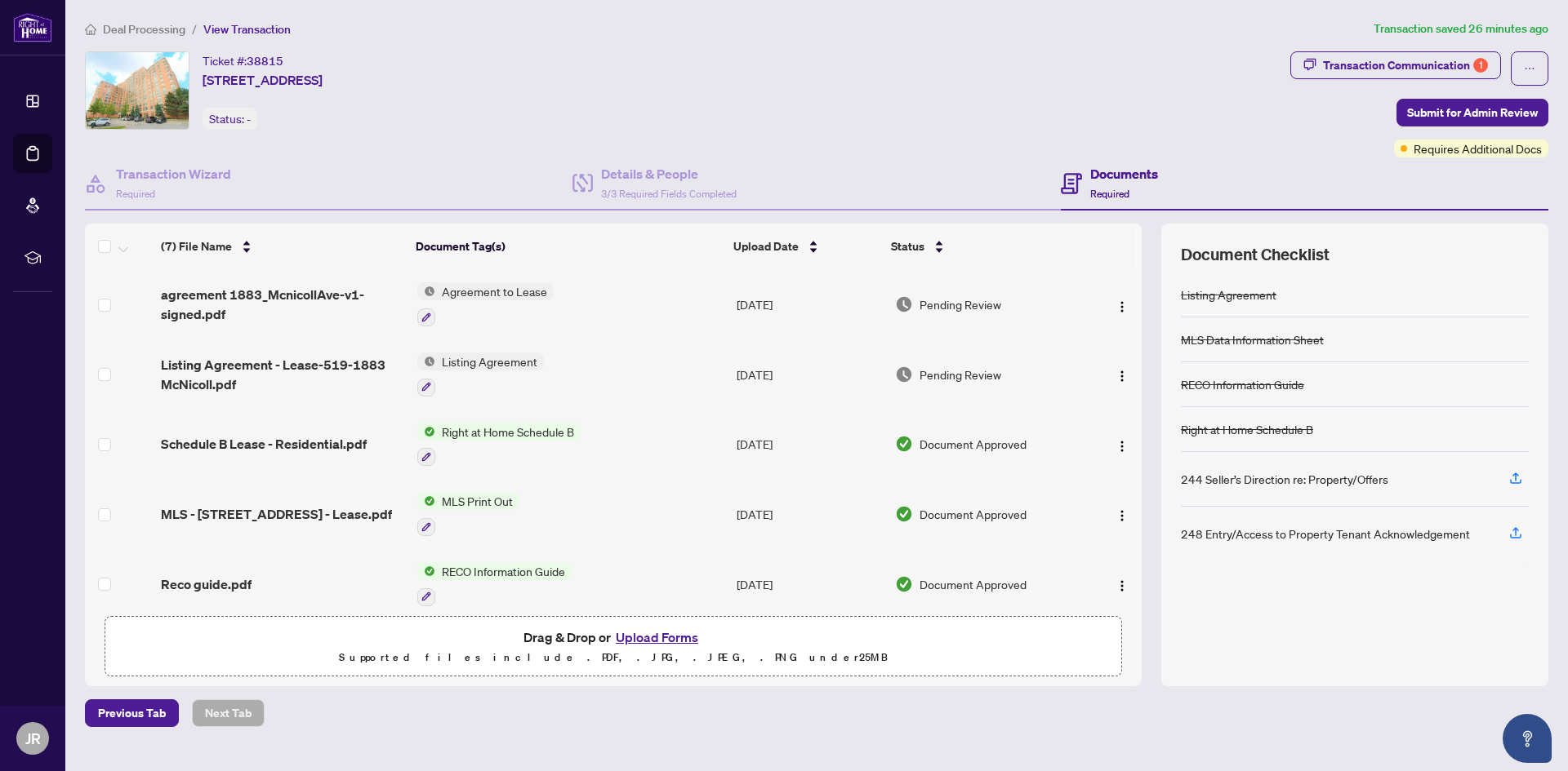
click at [667, 635] on button "Upload Forms" at bounding box center [657, 638] width 92 height 21
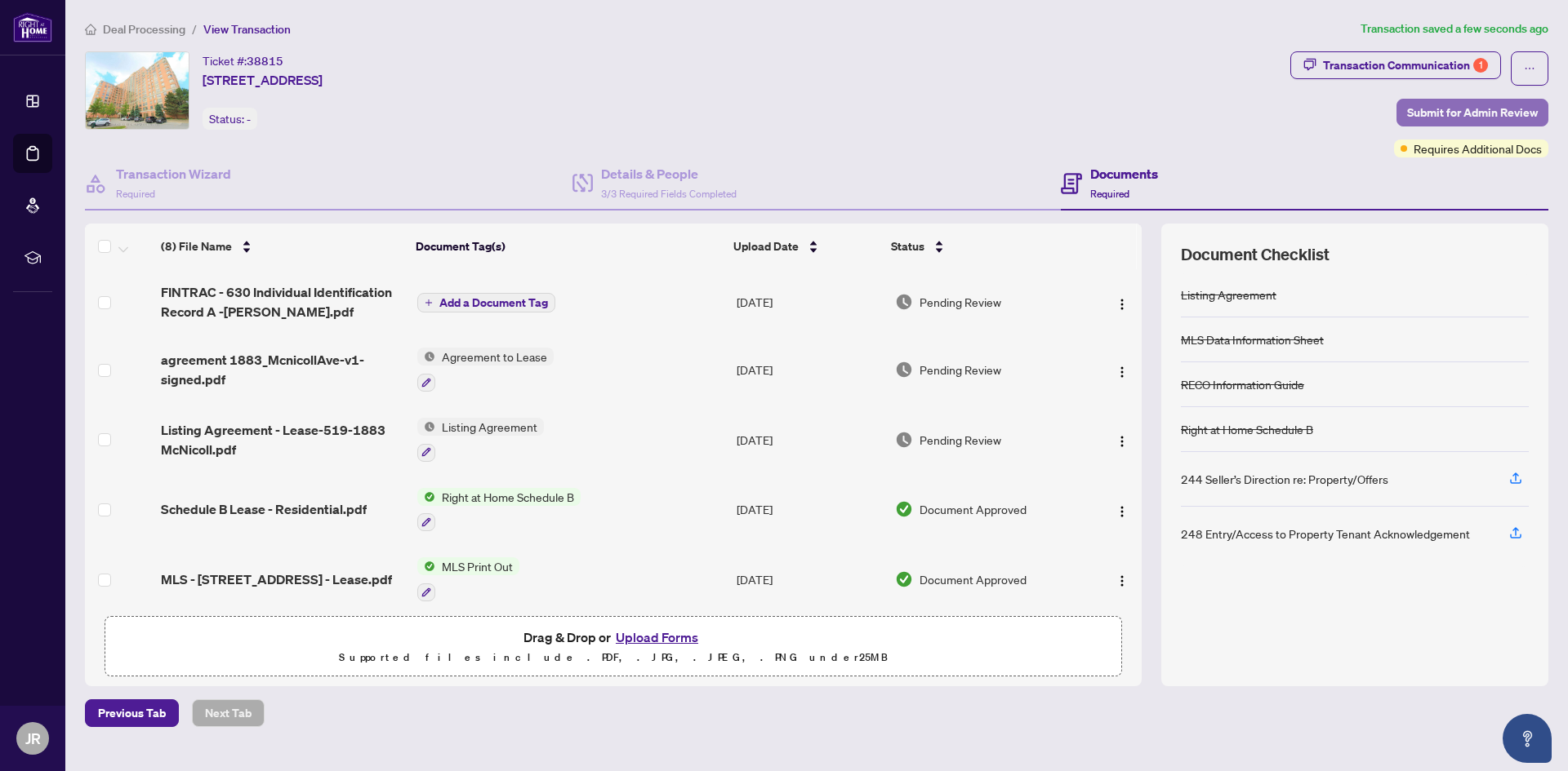
click at [1452, 115] on span "Submit for Admin Review" at bounding box center [1472, 113] width 131 height 26
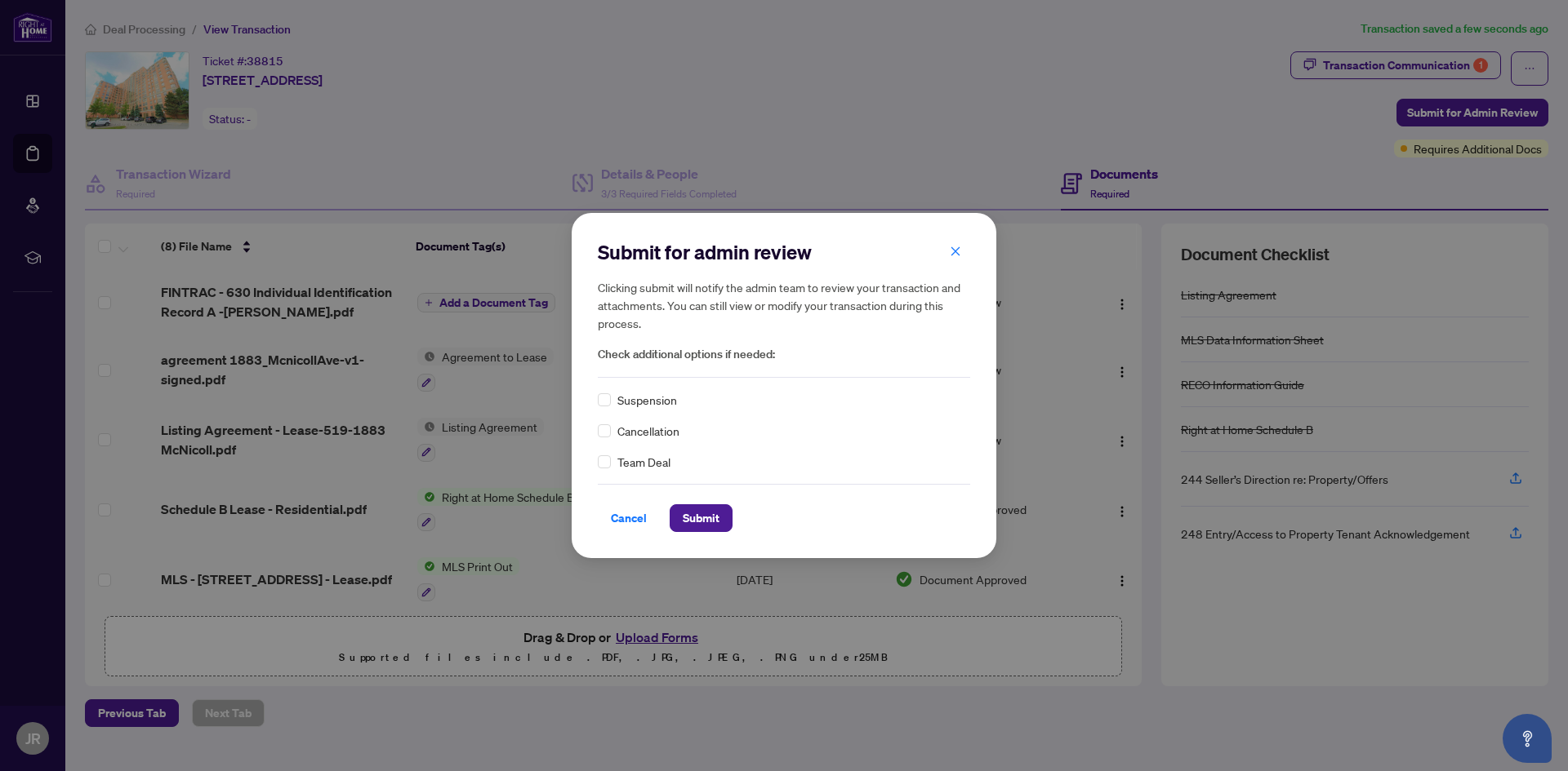
click at [633, 467] on span "Team Deal" at bounding box center [644, 462] width 53 height 18
click at [692, 521] on span "Submit" at bounding box center [701, 518] width 37 height 26
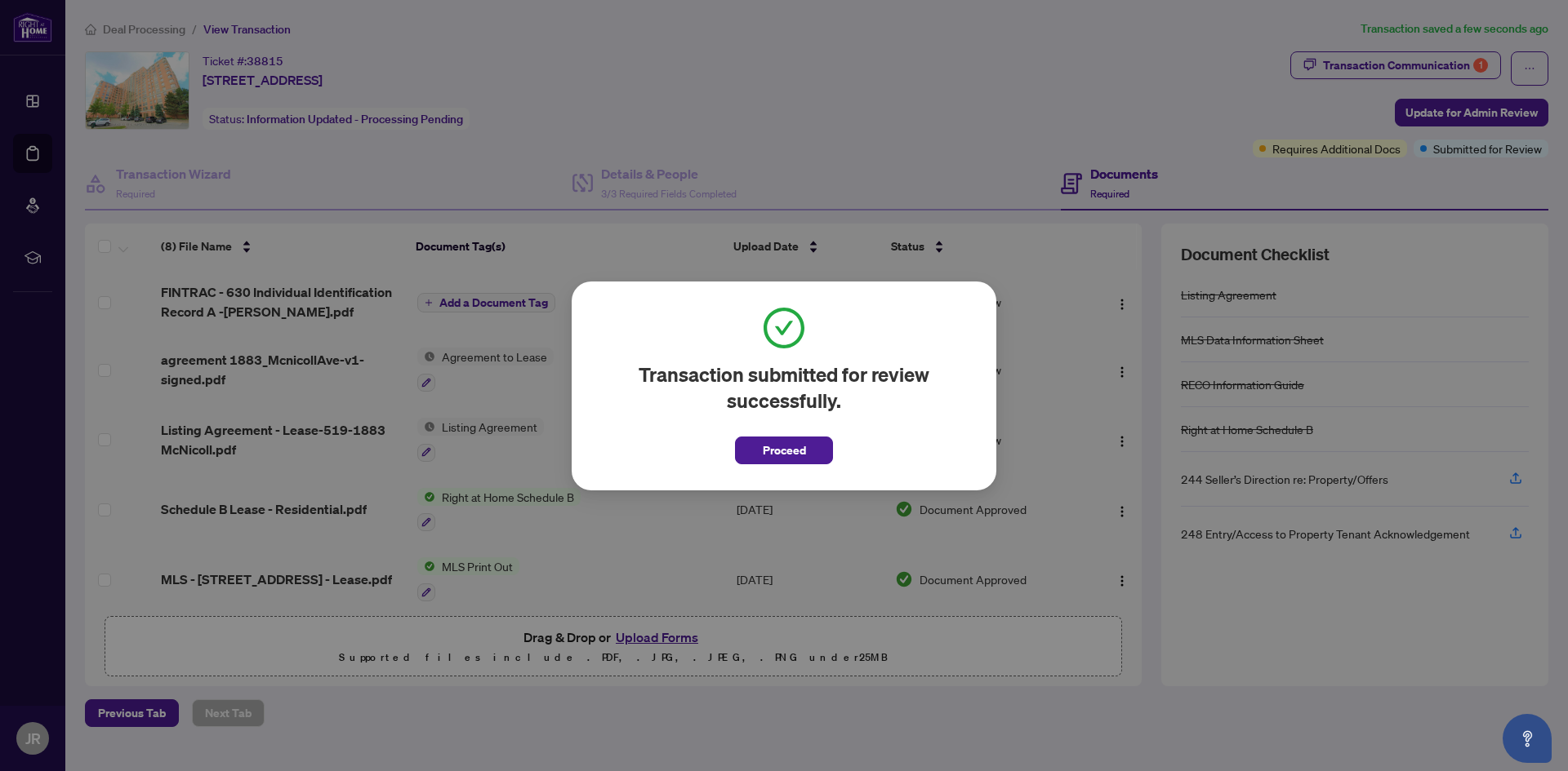
drag, startPoint x: 762, startPoint y: 456, endPoint x: 774, endPoint y: 449, distance: 13.9
click at [766, 457] on span "Proceed" at bounding box center [784, 450] width 43 height 26
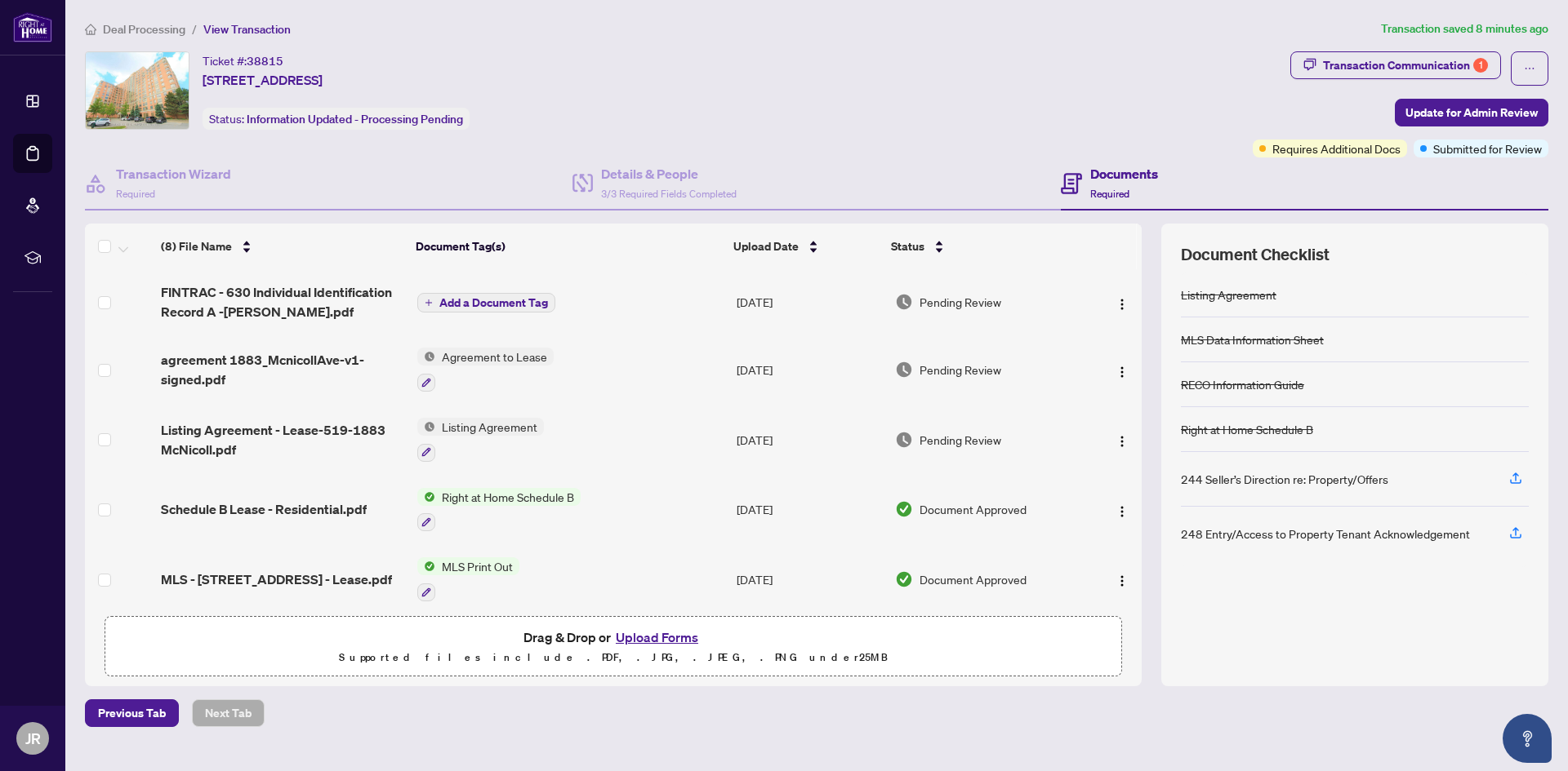
click at [653, 641] on button "Upload Forms" at bounding box center [657, 638] width 92 height 21
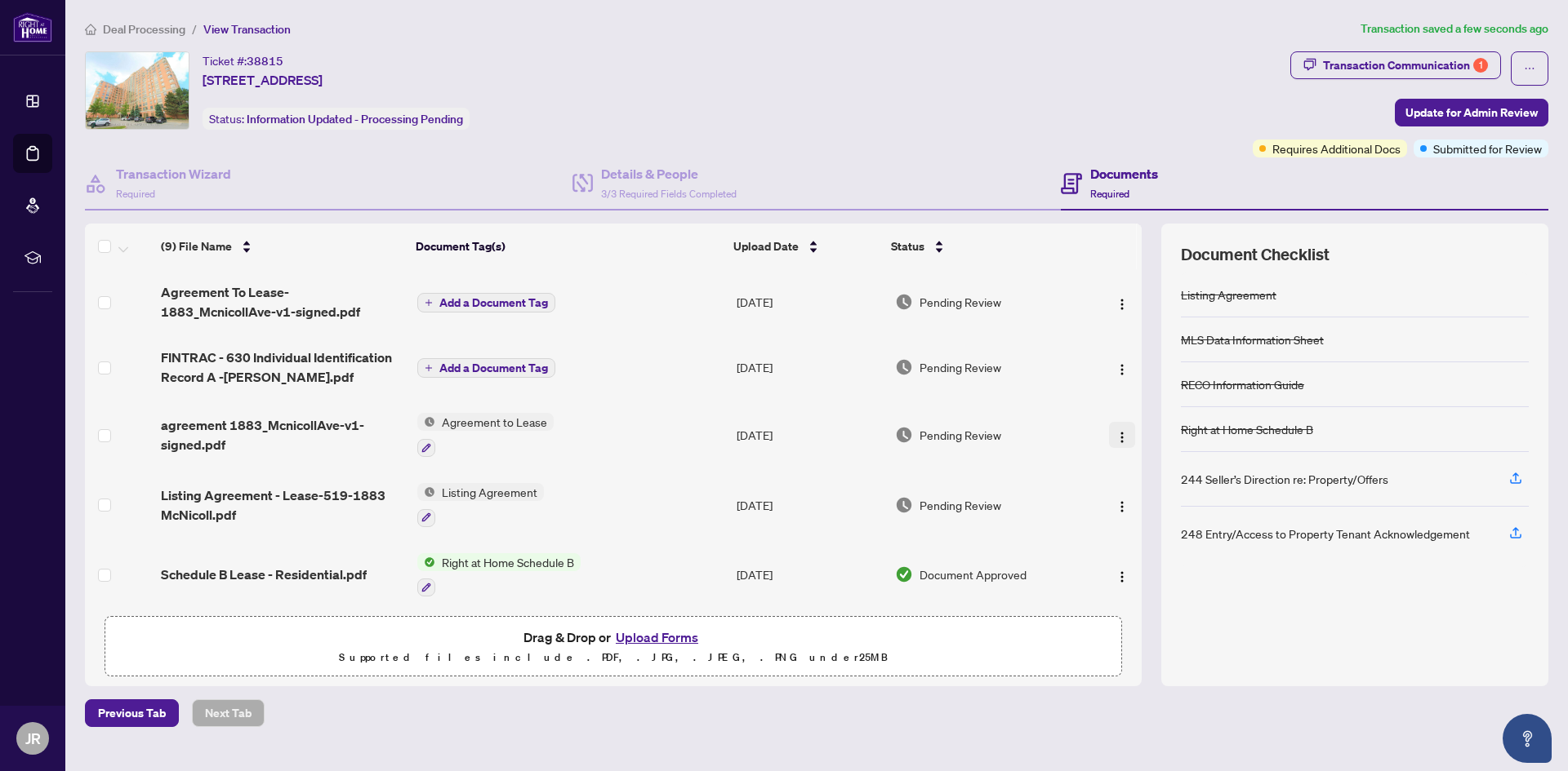
click at [1117, 438] on img "button" at bounding box center [1122, 437] width 13 height 13
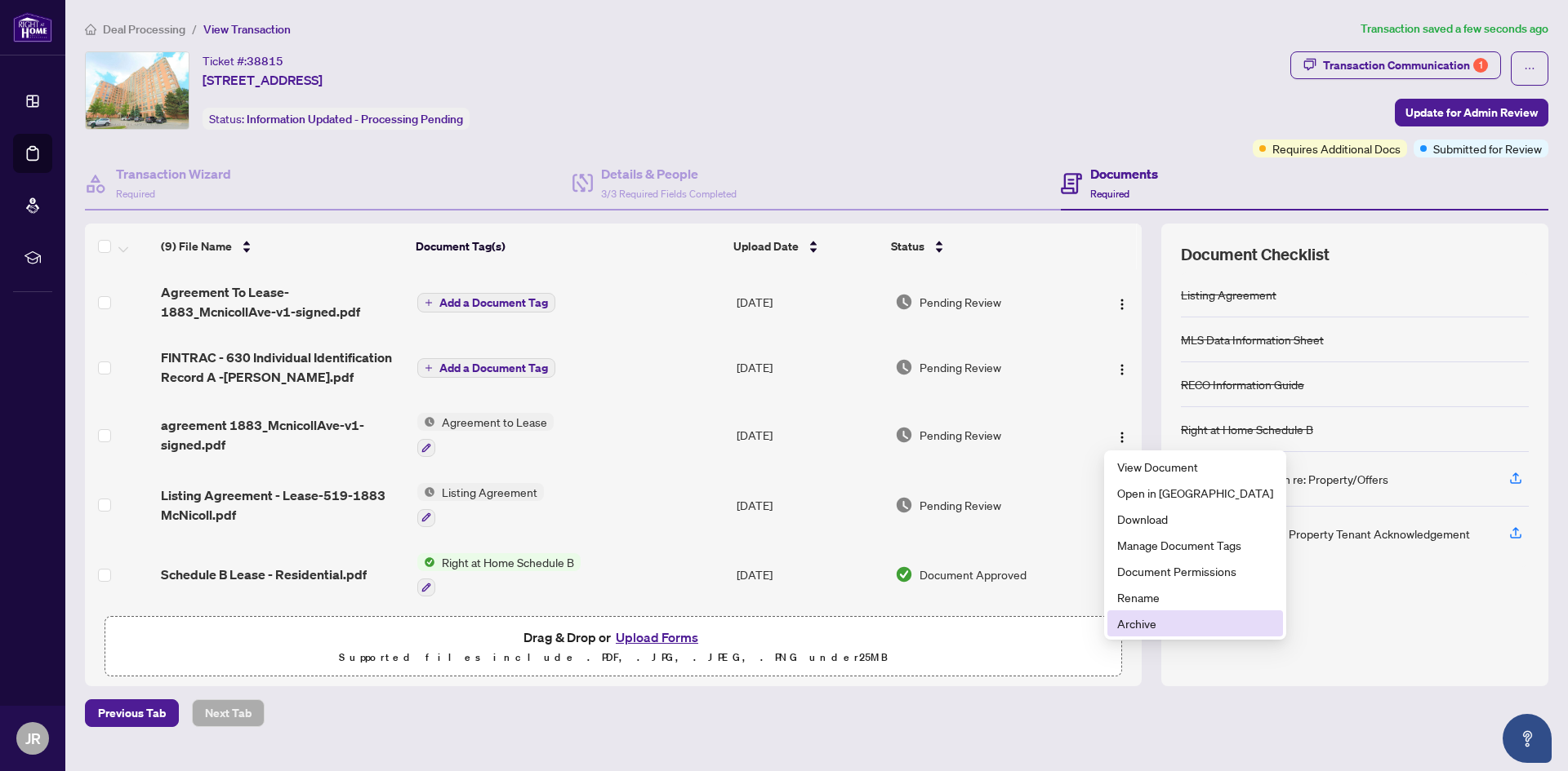
click at [1140, 629] on span "Archive" at bounding box center [1195, 624] width 156 height 18
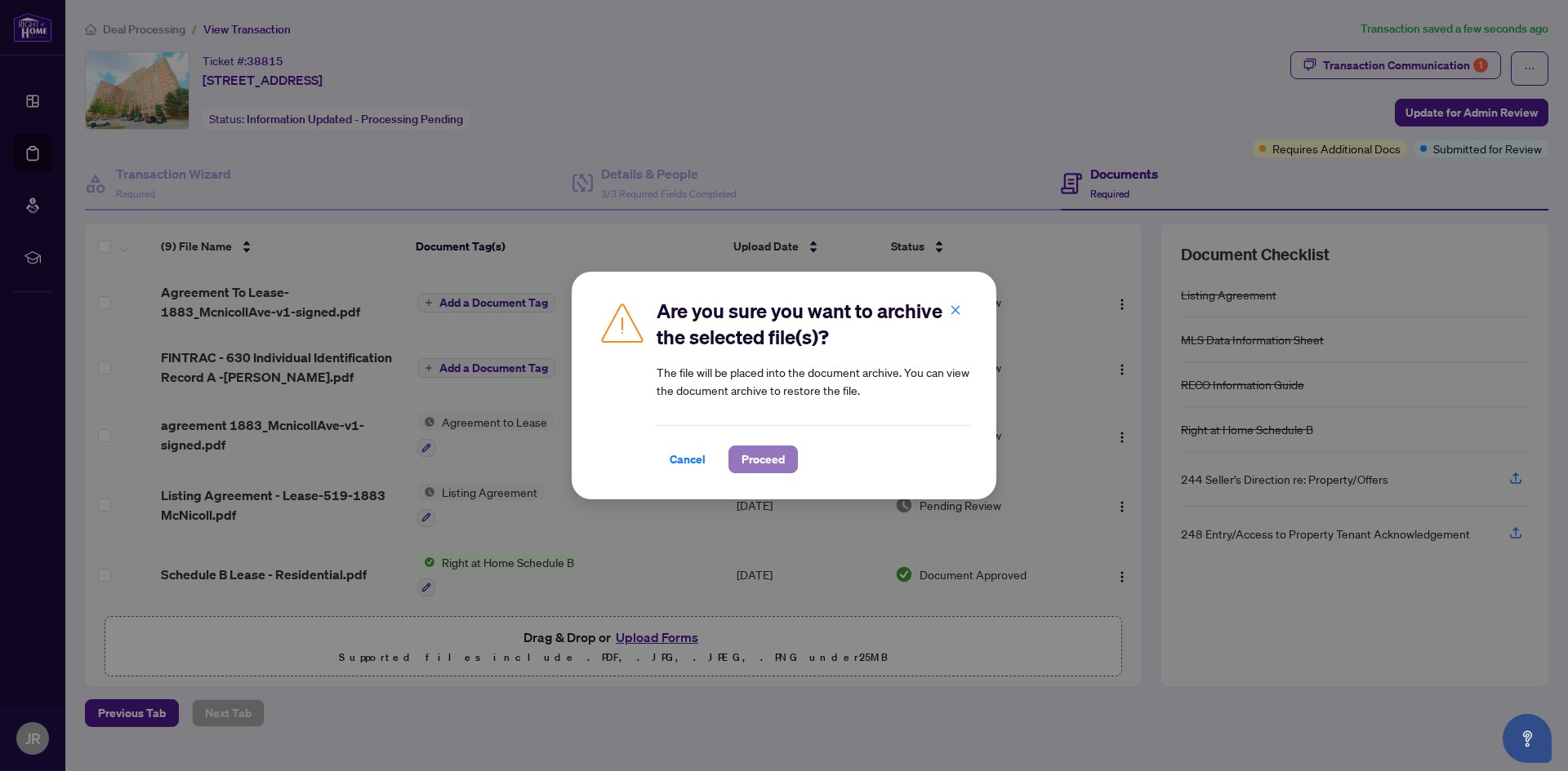
click at [761, 458] on span "Proceed" at bounding box center [762, 459] width 43 height 26
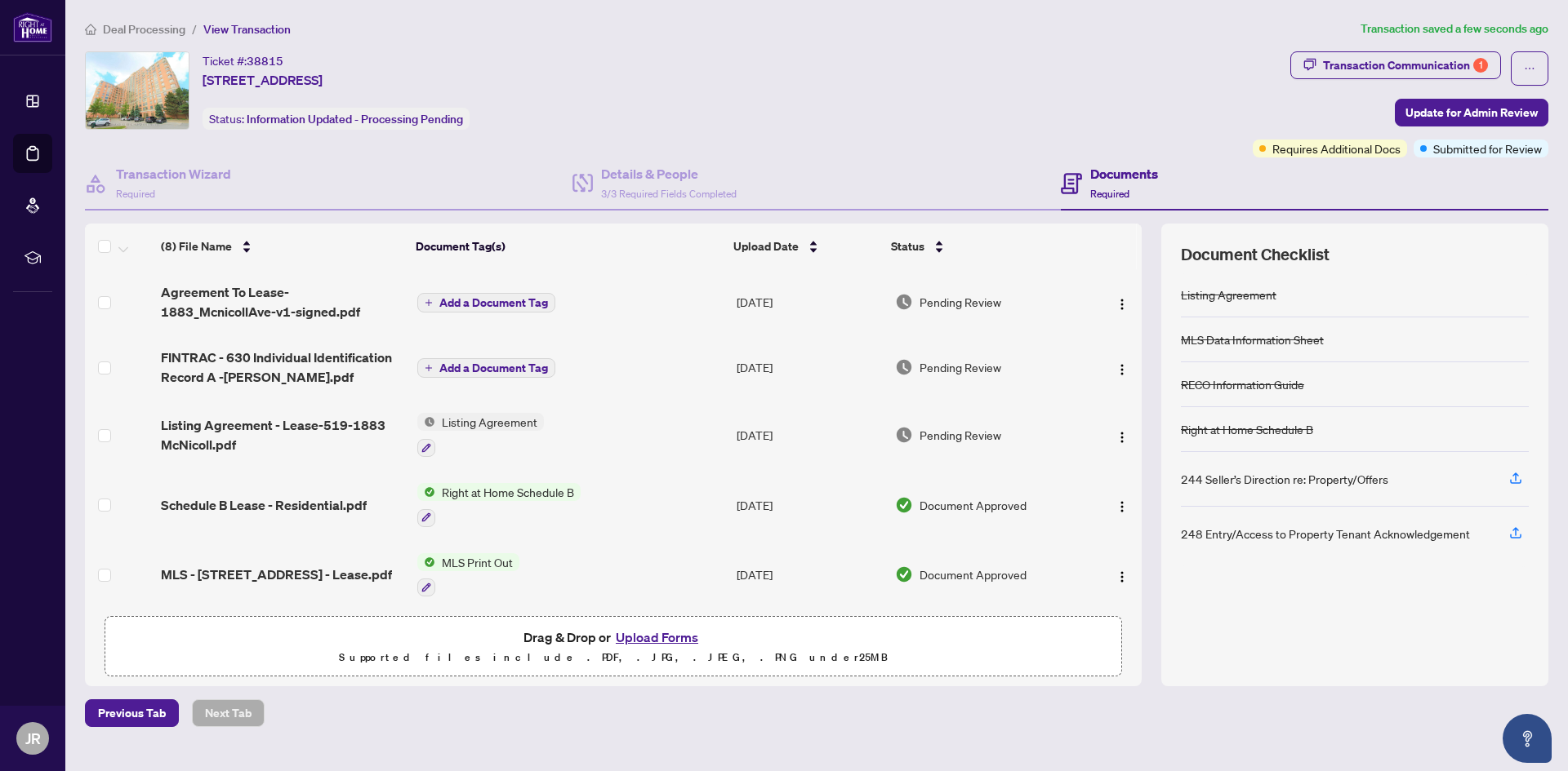
click at [464, 362] on span "Add a Document Tag" at bounding box center [493, 368] width 109 height 11
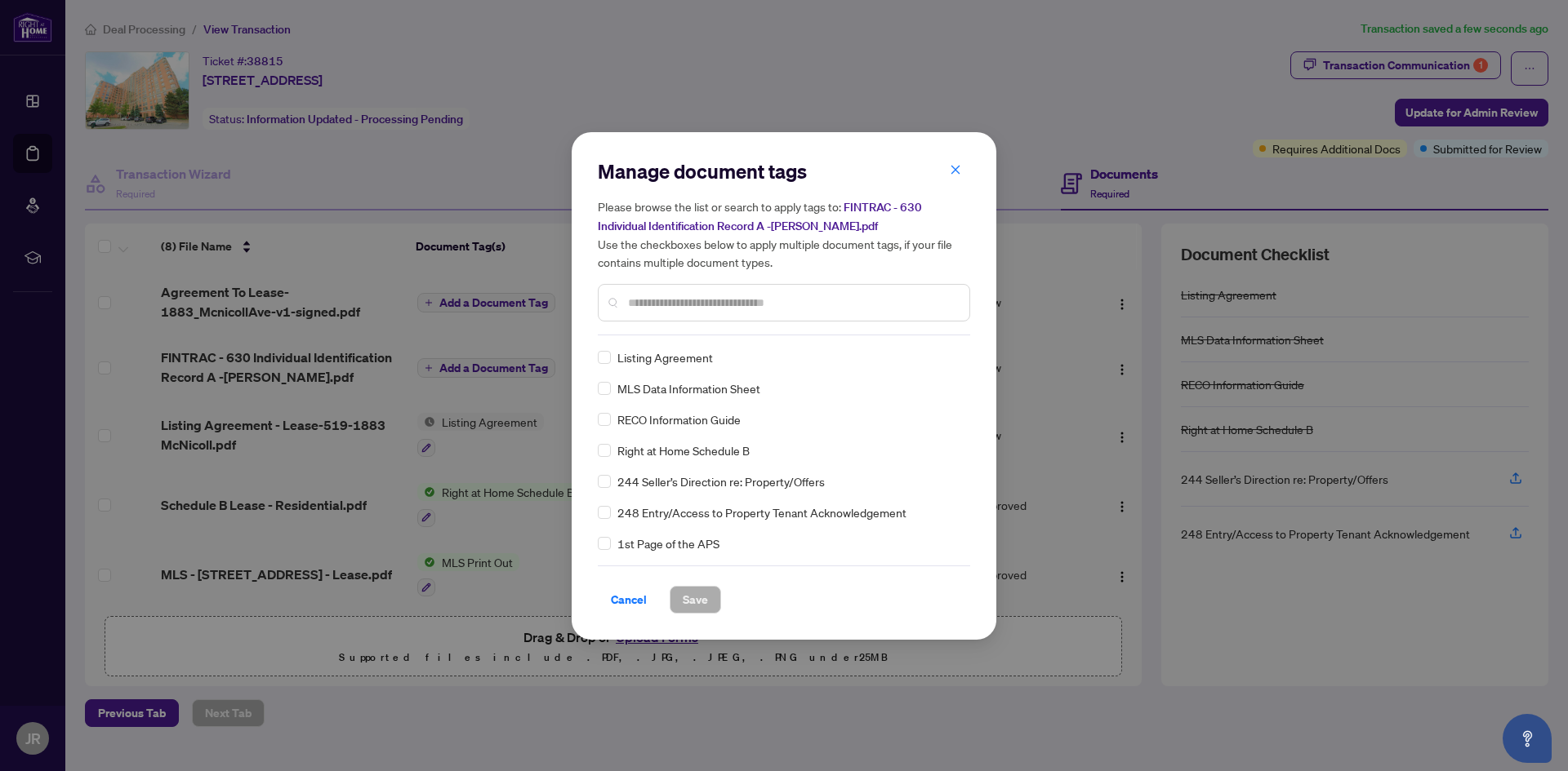
click at [652, 303] on input "text" at bounding box center [792, 303] width 328 height 18
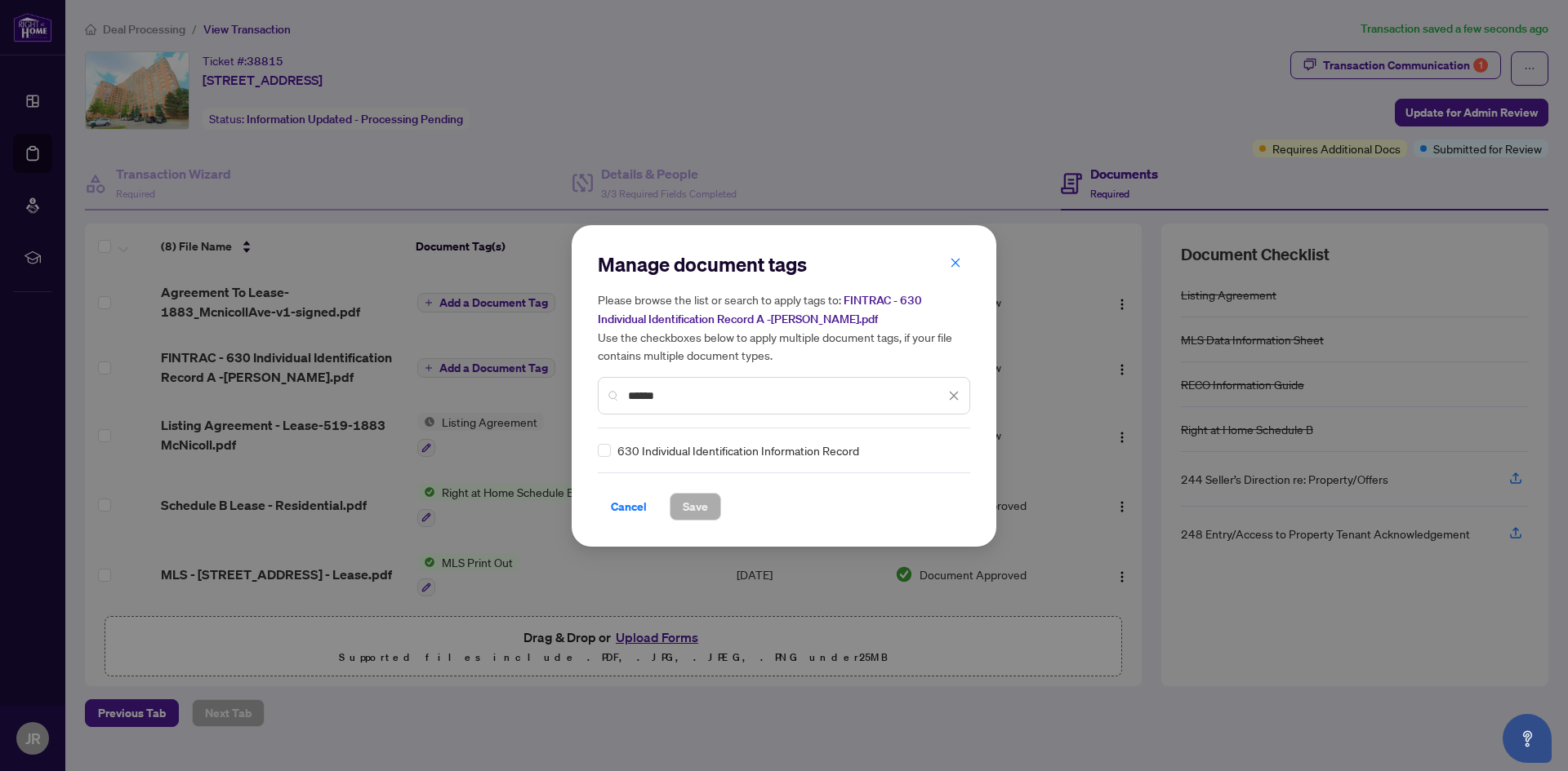
type input "******"
click at [693, 500] on span "Save" at bounding box center [695, 507] width 25 height 26
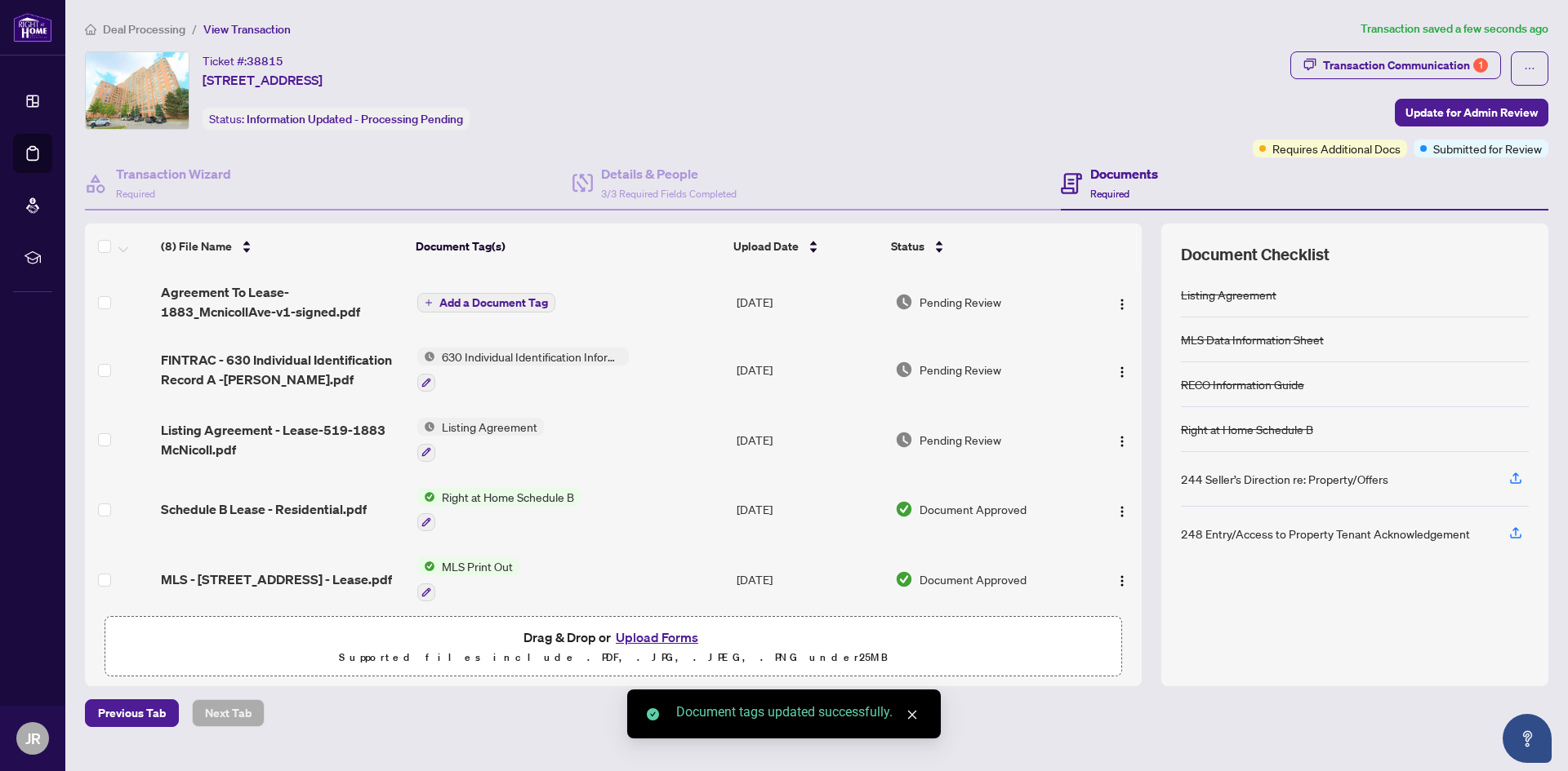
click at [501, 303] on span "Add a Document Tag" at bounding box center [493, 303] width 109 height 11
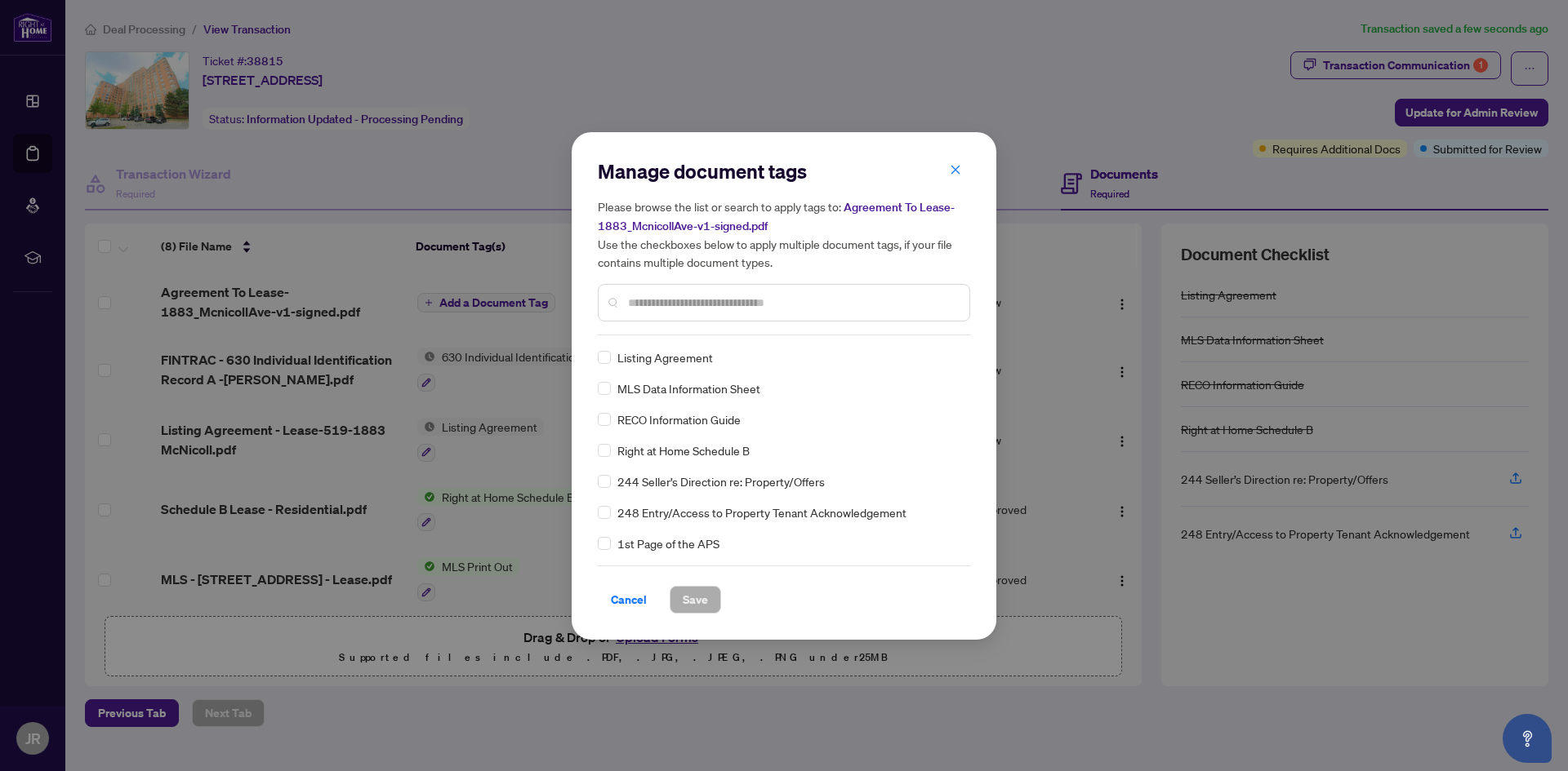
click at [644, 304] on input "text" at bounding box center [792, 303] width 328 height 18
type input "******"
click at [691, 603] on span "Save" at bounding box center [695, 600] width 25 height 26
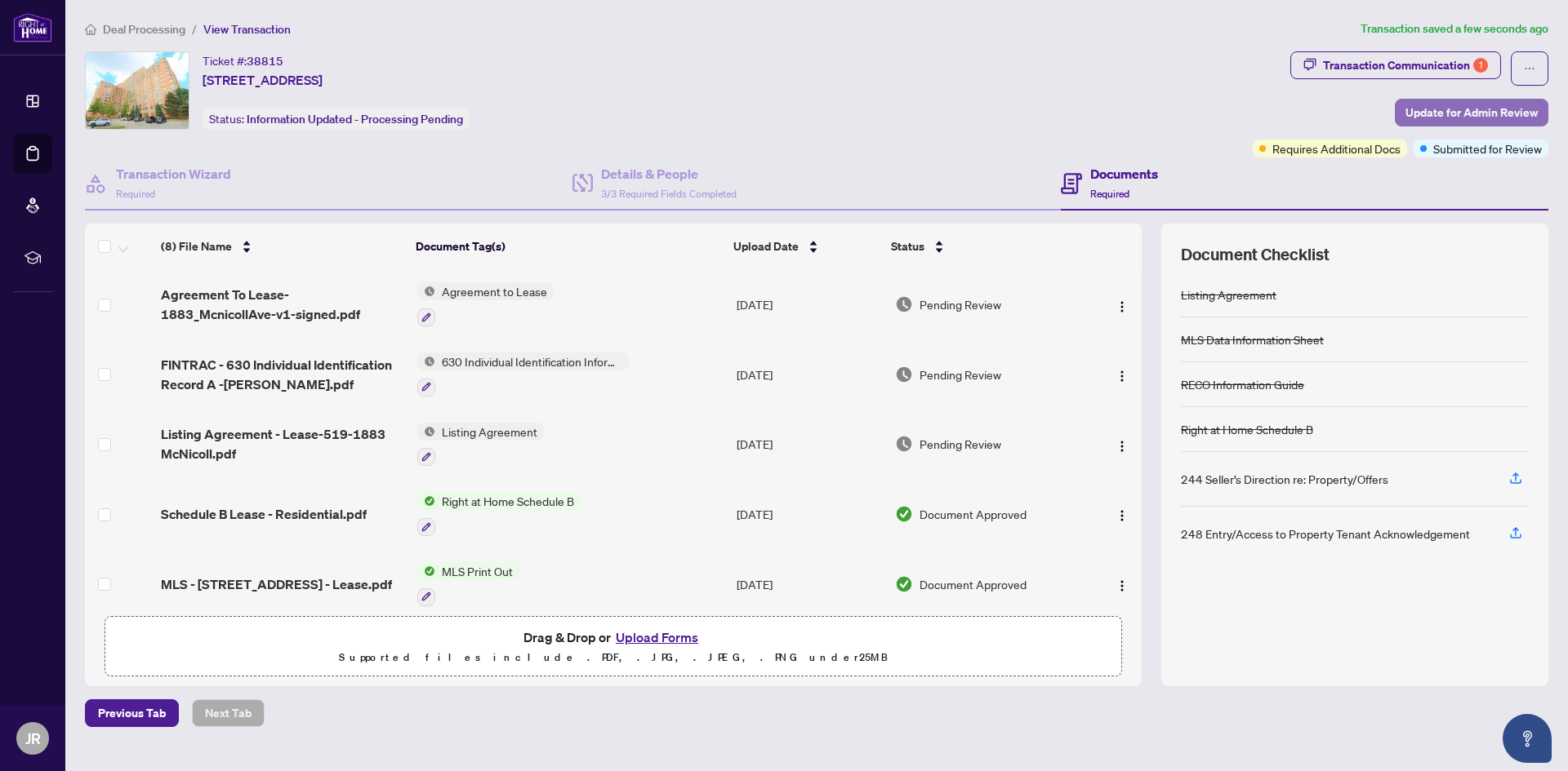
click at [1446, 115] on span "Update for Admin Review" at bounding box center [1471, 113] width 133 height 26
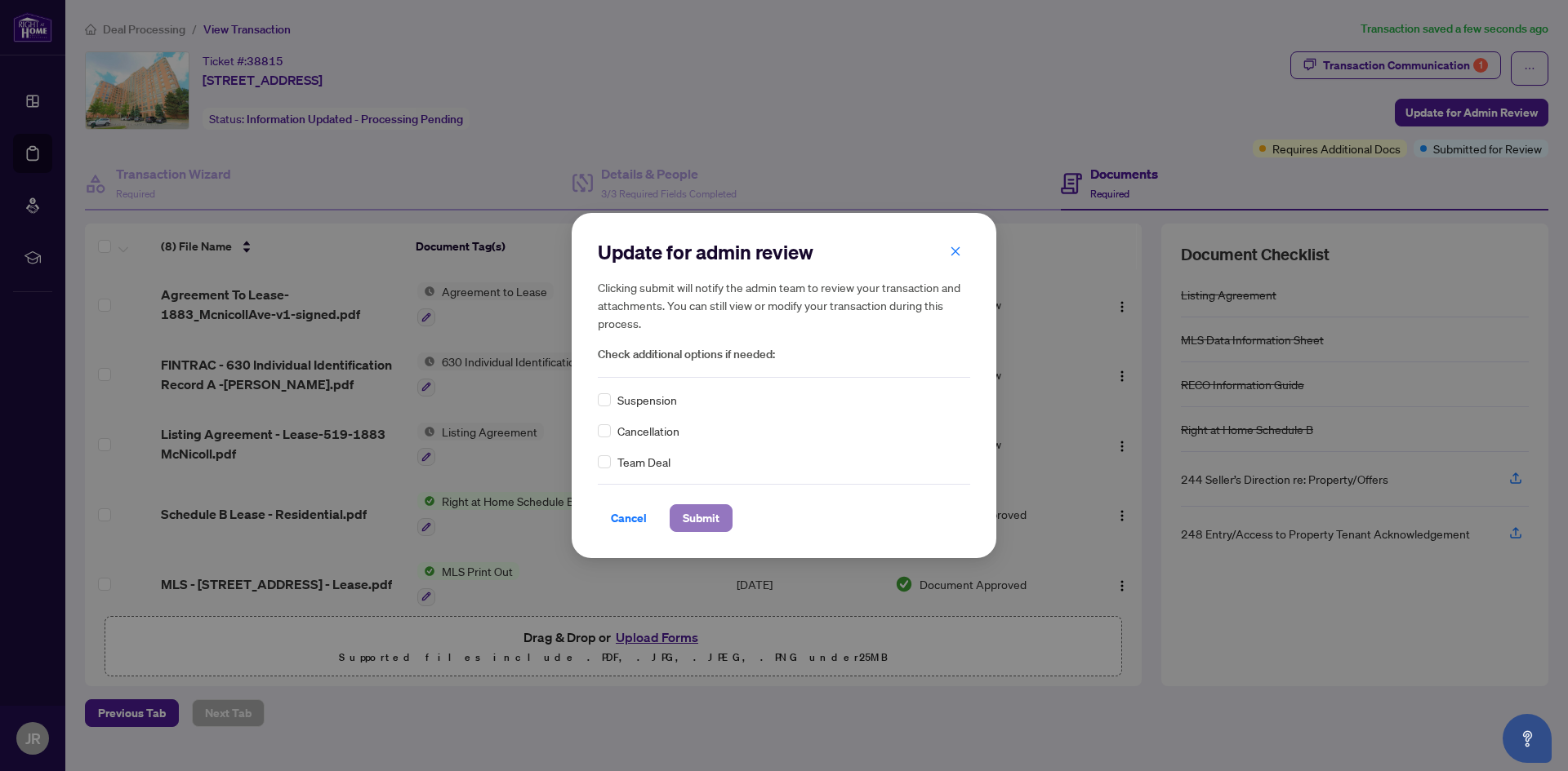
click at [700, 520] on span "Submit" at bounding box center [701, 518] width 37 height 26
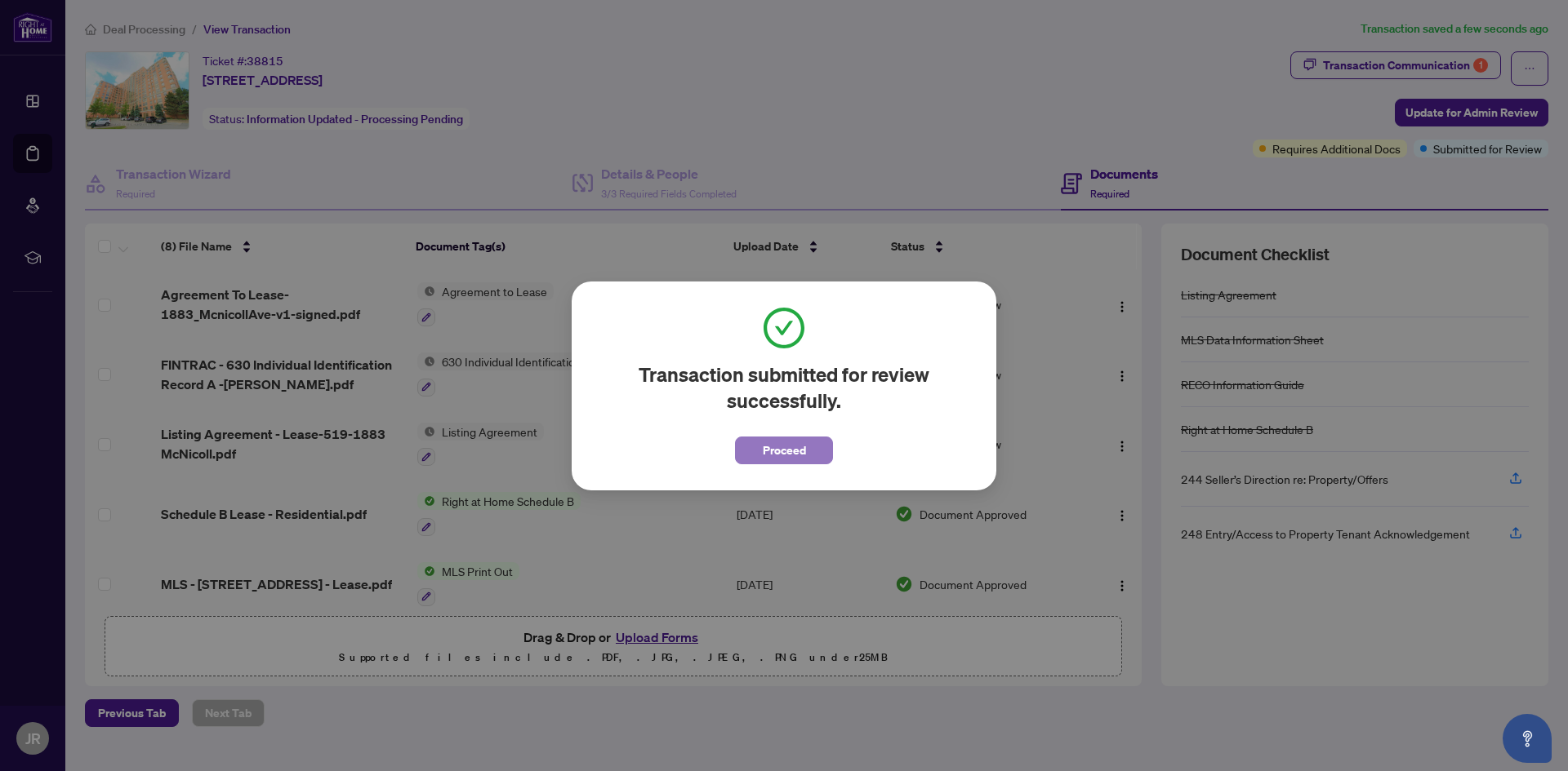
click at [793, 453] on span "Proceed" at bounding box center [784, 450] width 43 height 26
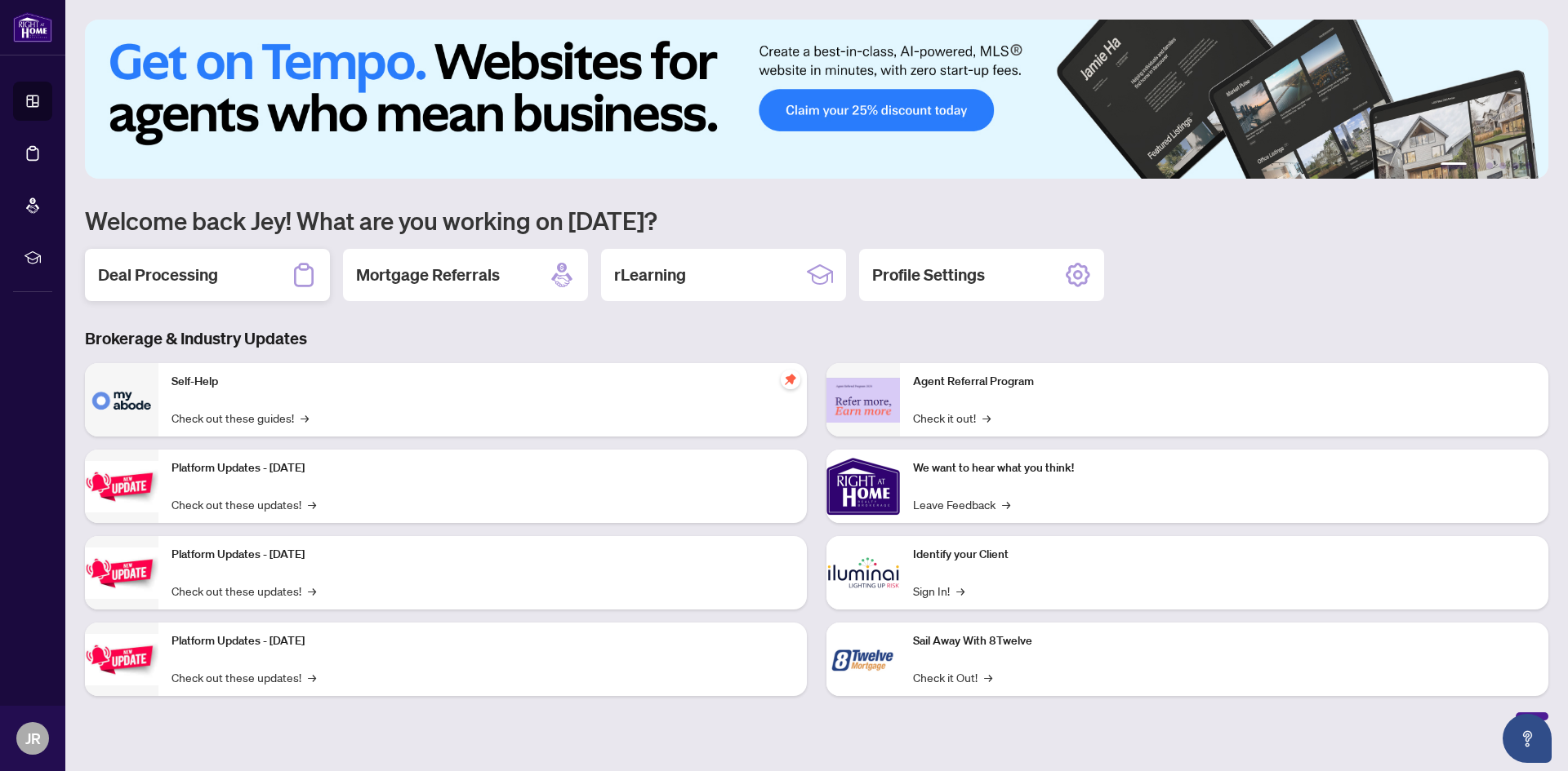
click at [200, 274] on h2 "Deal Processing" at bounding box center [158, 275] width 120 height 23
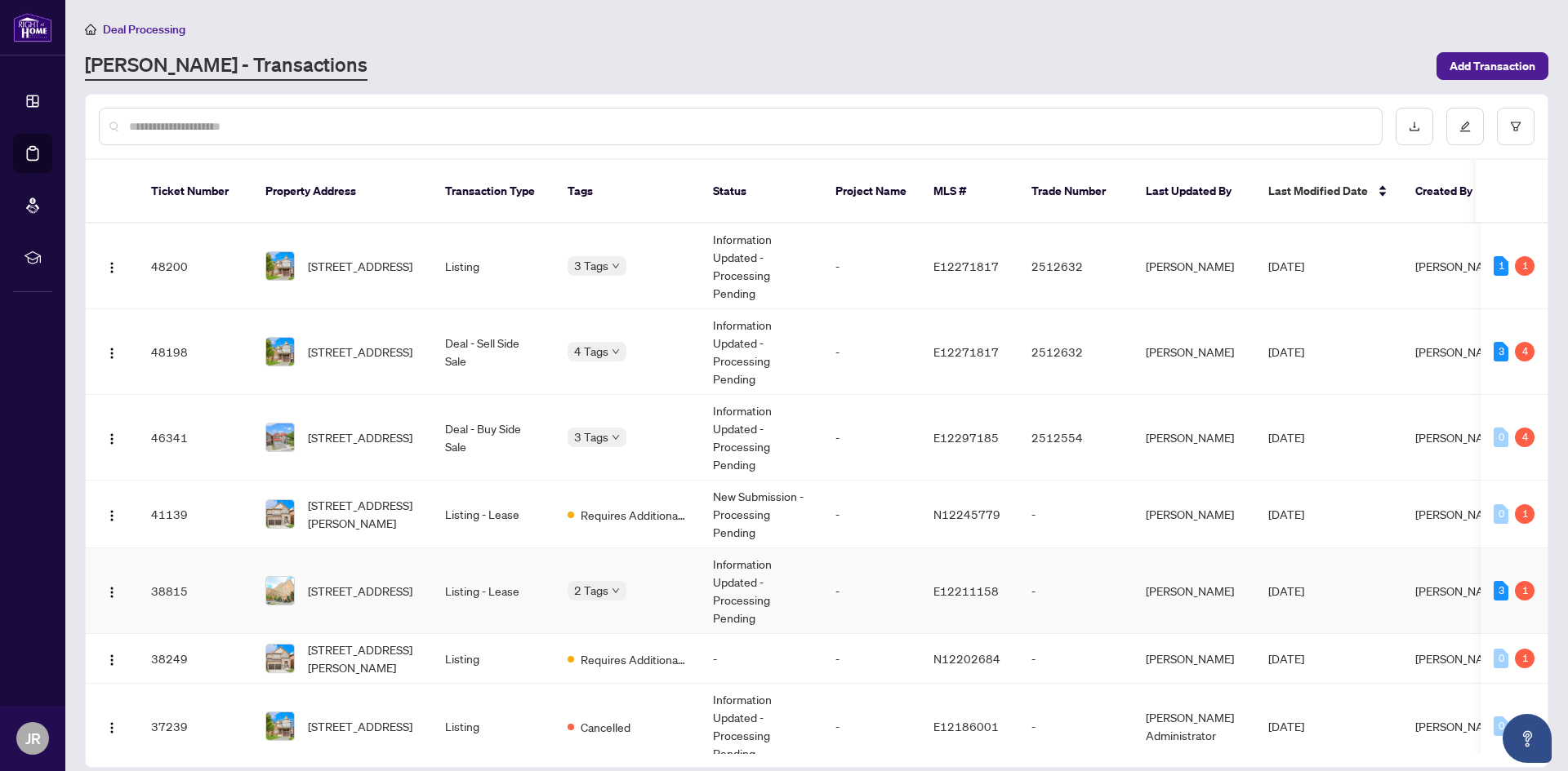
click at [338, 549] on td "[STREET_ADDRESS]" at bounding box center [342, 591] width 180 height 86
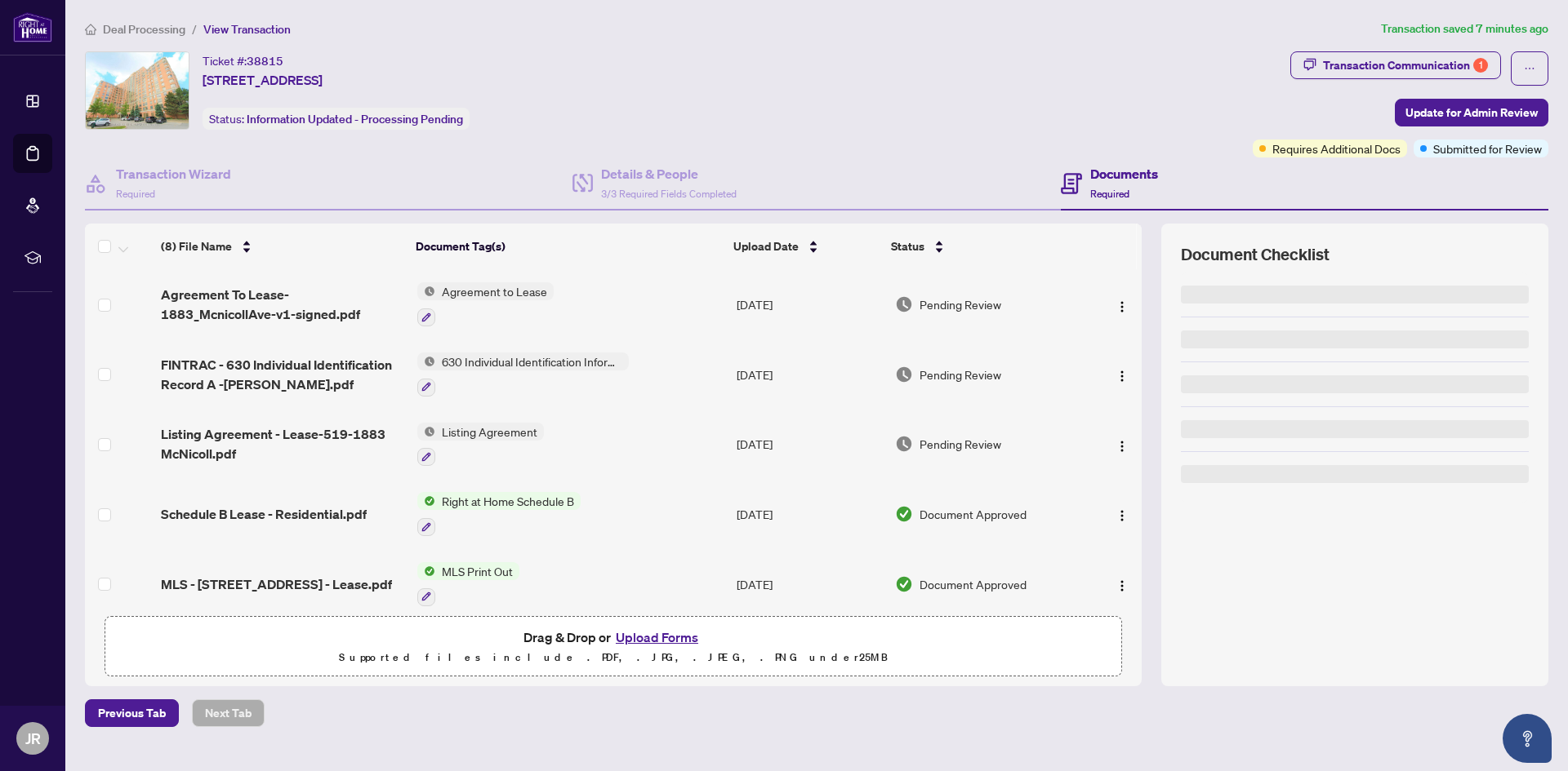
click at [670, 633] on button "Upload Forms" at bounding box center [657, 638] width 92 height 21
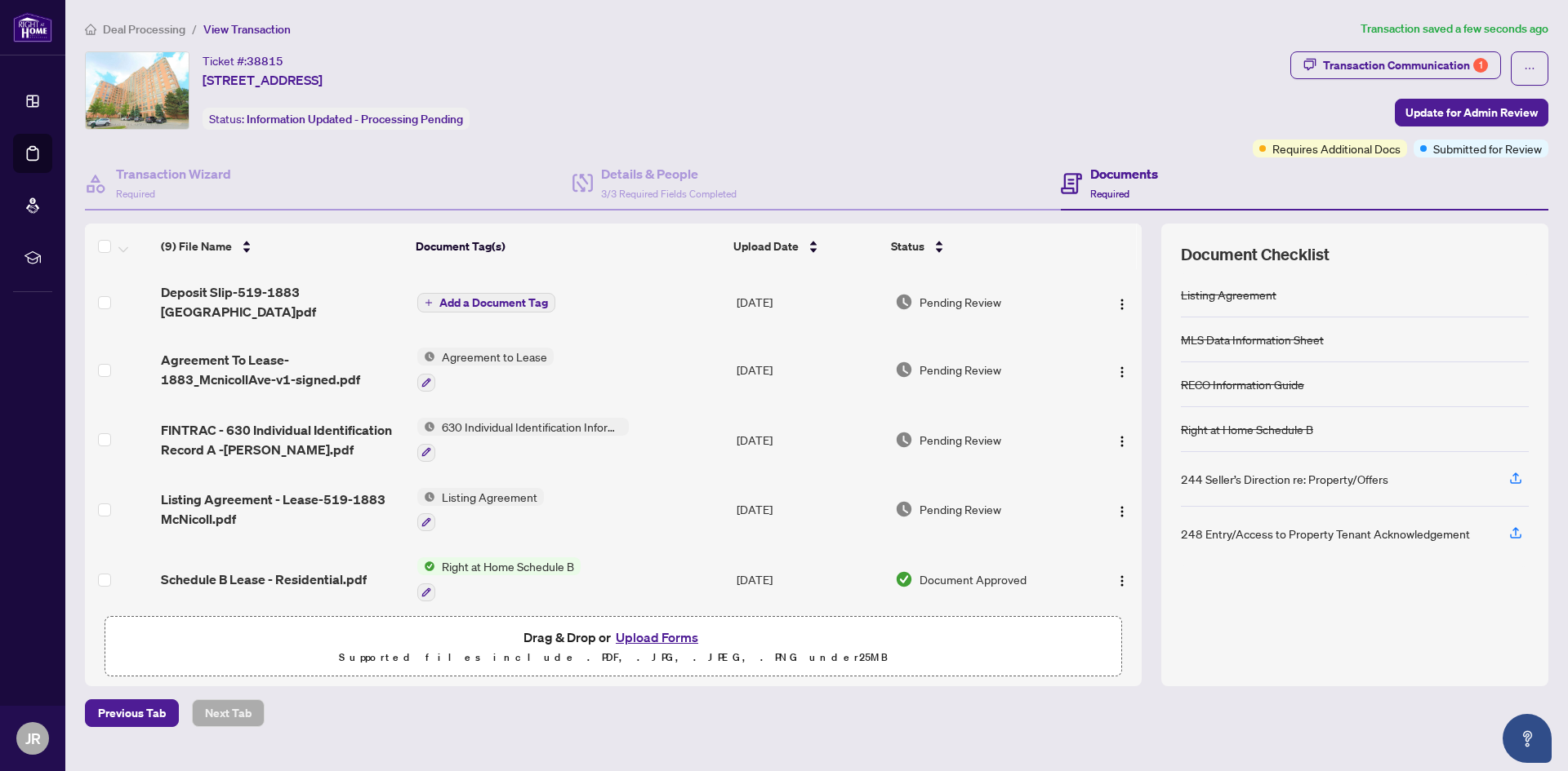
click at [493, 297] on span "Add a Document Tag" at bounding box center [493, 303] width 109 height 11
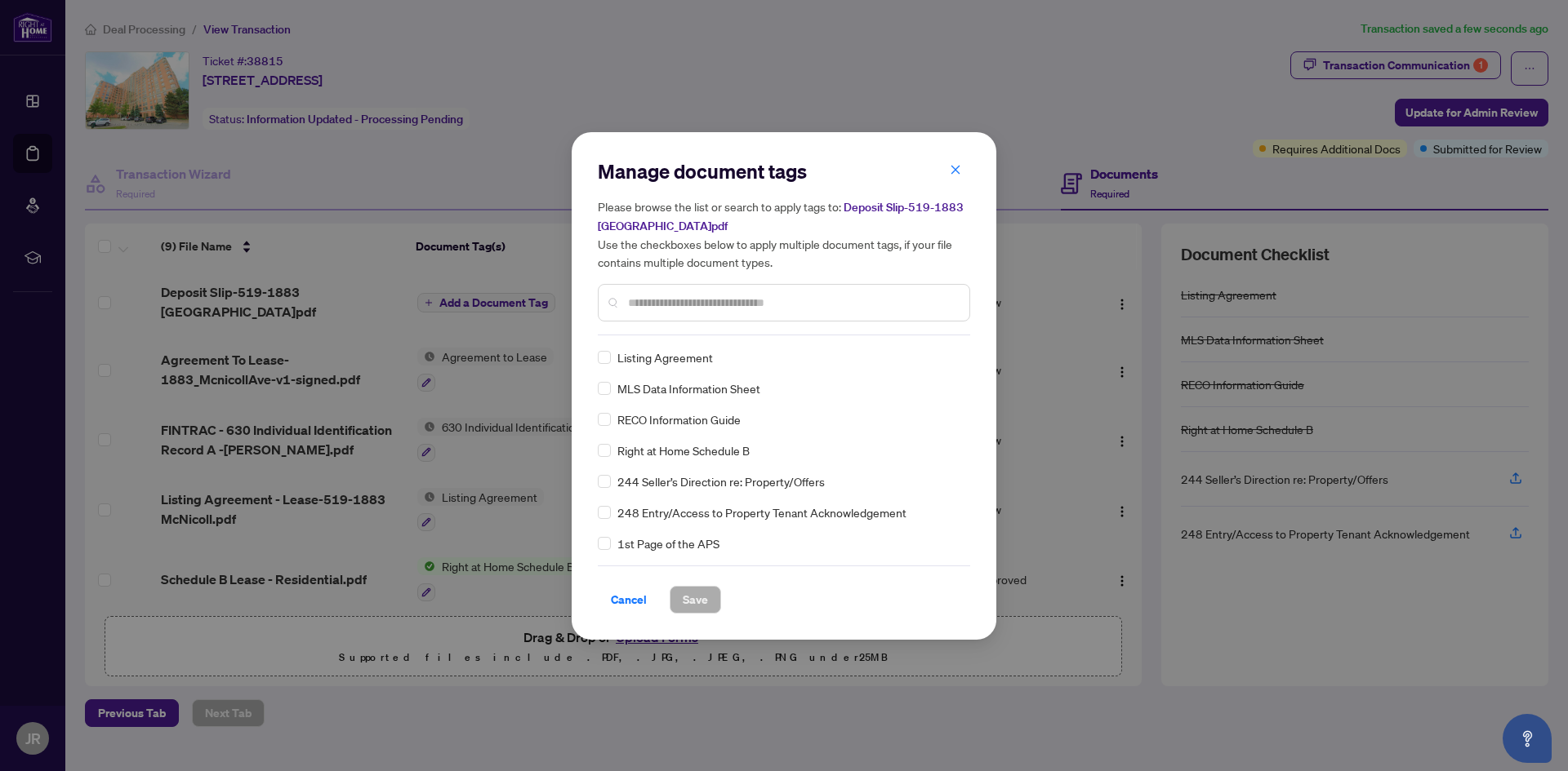
click at [645, 305] on input "text" at bounding box center [792, 303] width 328 height 18
type input "*******"
click at [712, 517] on span "Deposit Slip - Bank" at bounding box center [665, 513] width 95 height 18
click at [695, 597] on span "Save" at bounding box center [695, 600] width 25 height 26
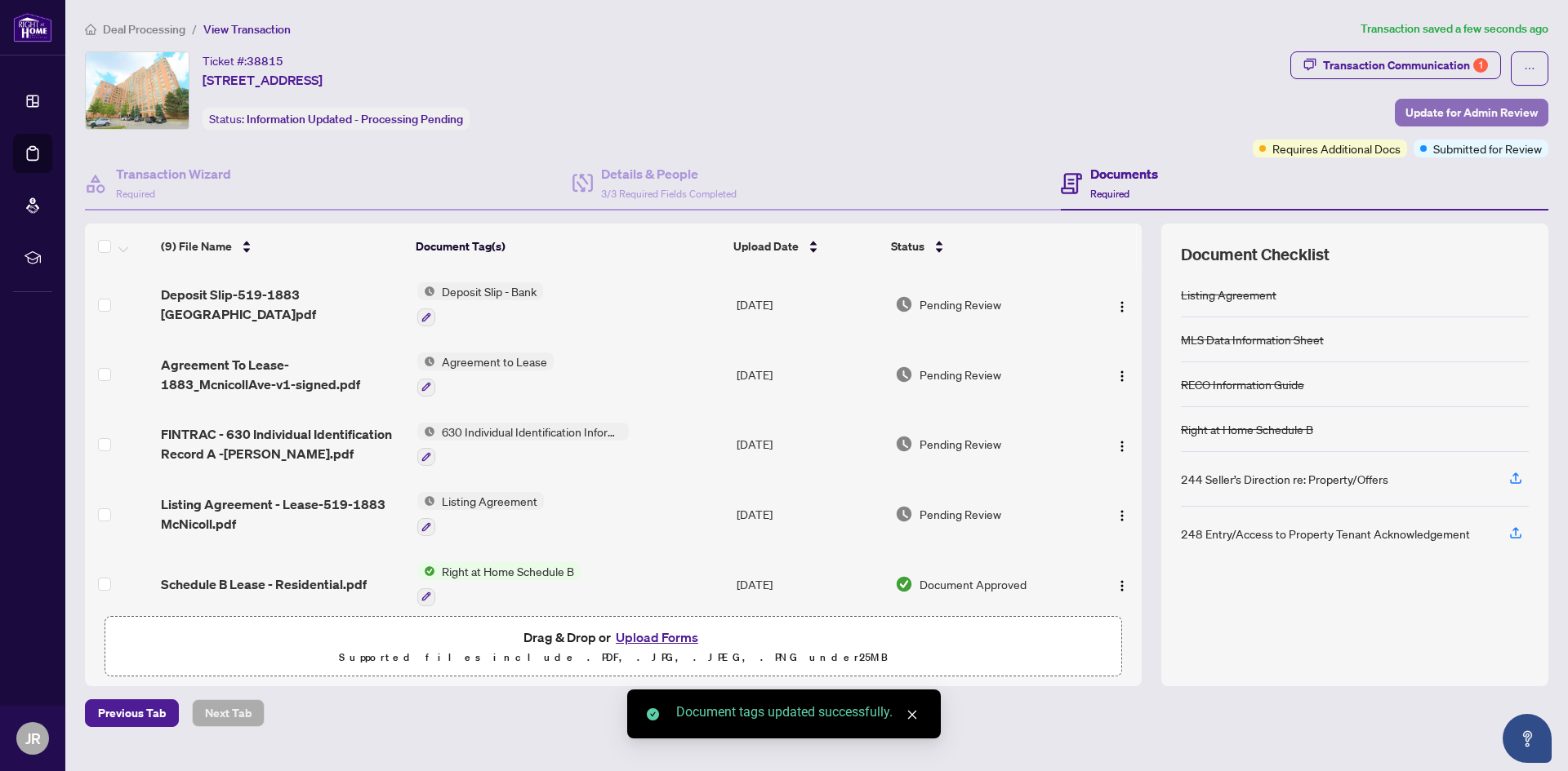
click at [1420, 108] on span "Update for Admin Review" at bounding box center [1471, 113] width 133 height 26
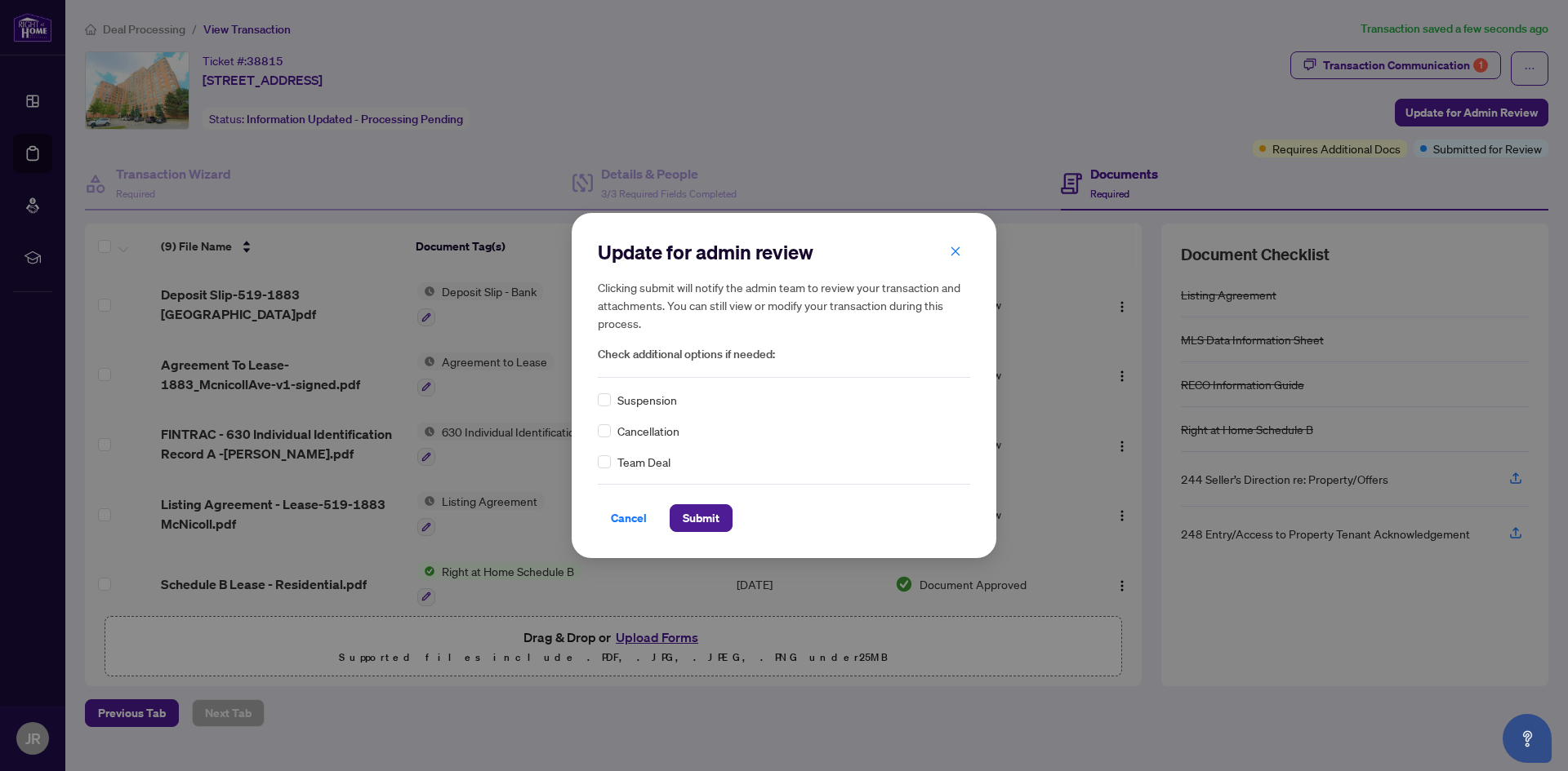
drag, startPoint x: 683, startPoint y: 515, endPoint x: 717, endPoint y: 490, distance: 42.2
click at [683, 516] on span "Submit" at bounding box center [701, 518] width 37 height 26
